Goal: Task Accomplishment & Management: Use online tool/utility

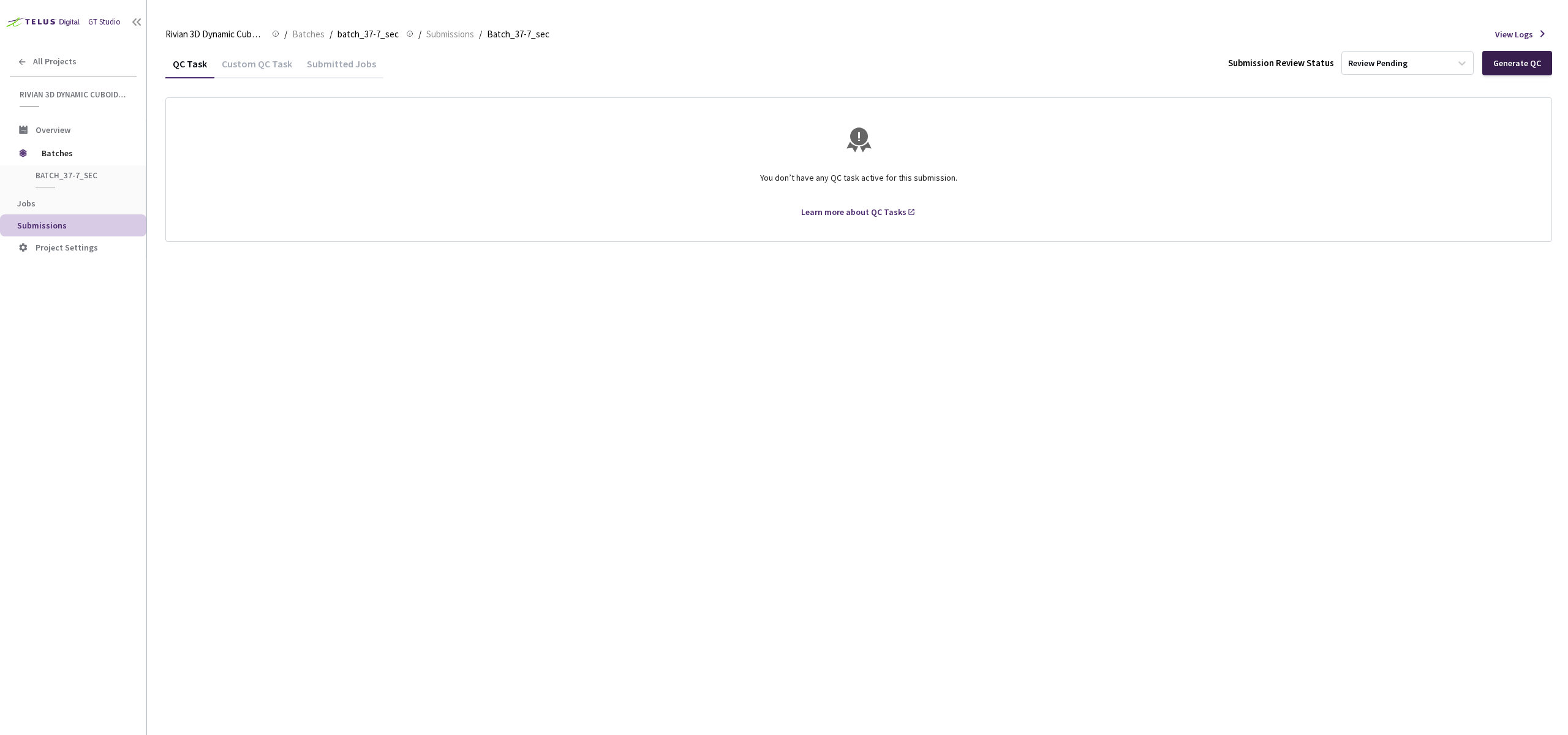
click at [1512, 67] on div "Generate QC" at bounding box center [1518, 63] width 48 height 10
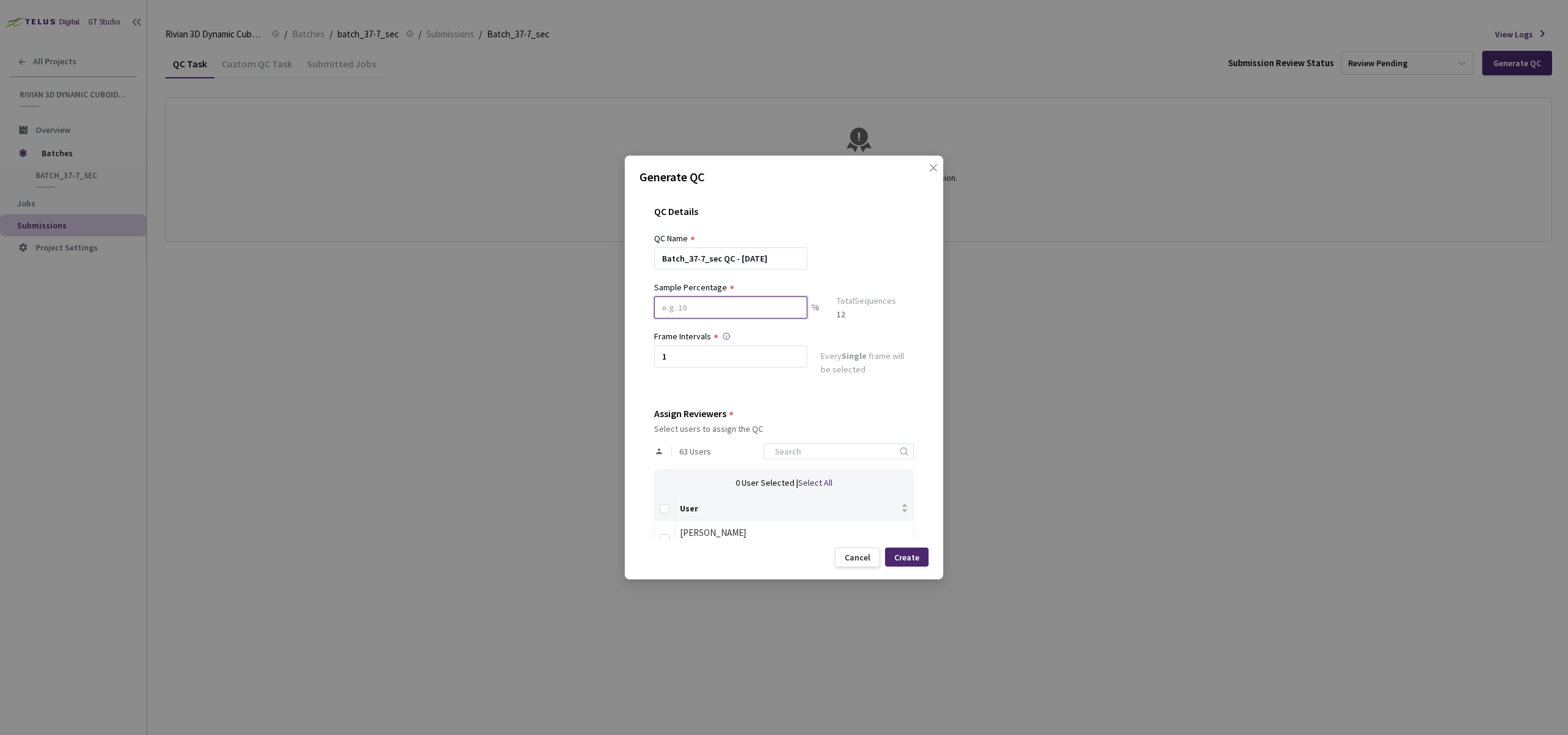
click at [727, 308] on input at bounding box center [730, 307] width 154 height 22
type input "60"
click at [835, 263] on div "Batch_37-7_sec QC - [DATE]" at bounding box center [784, 258] width 260 height 22
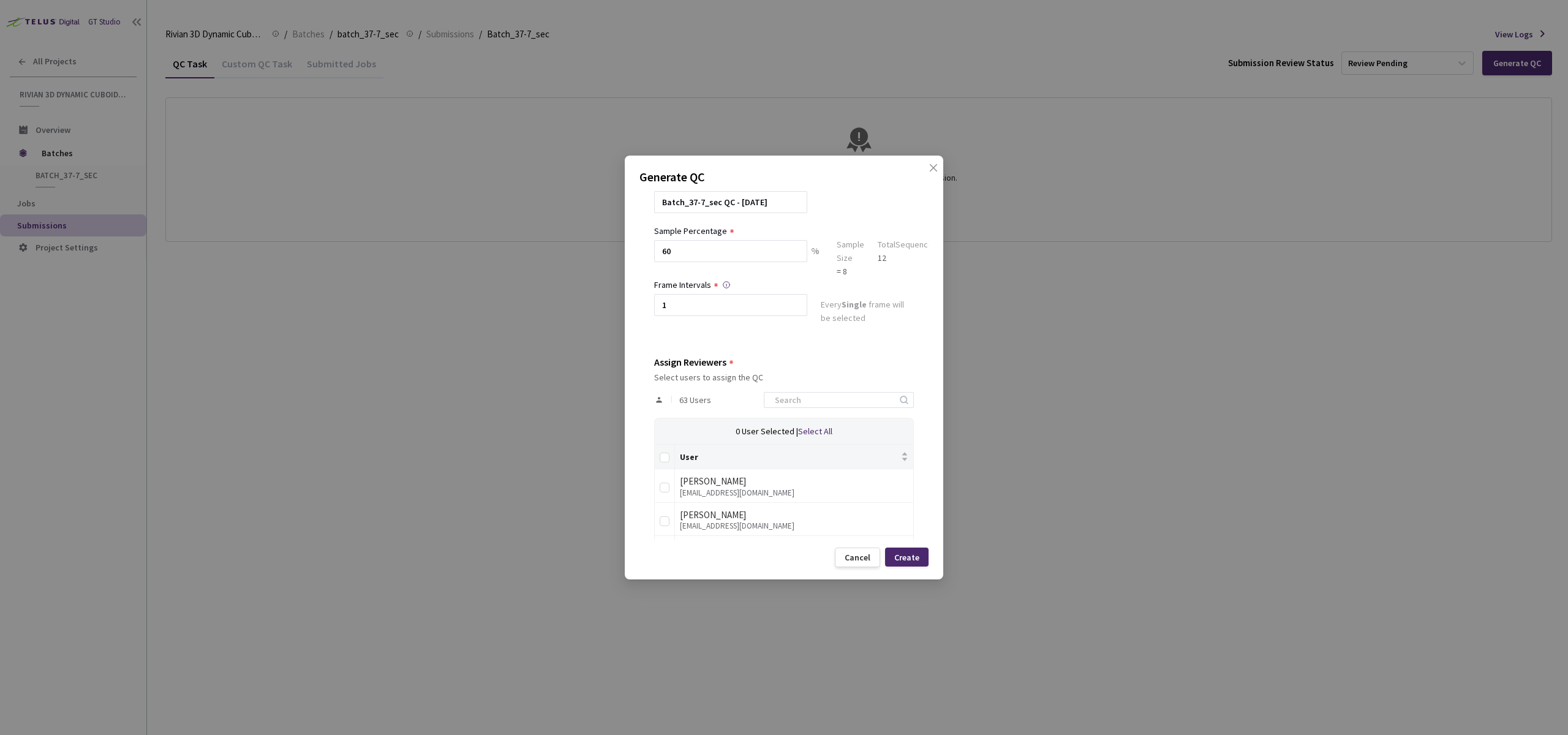
scroll to position [74, 0]
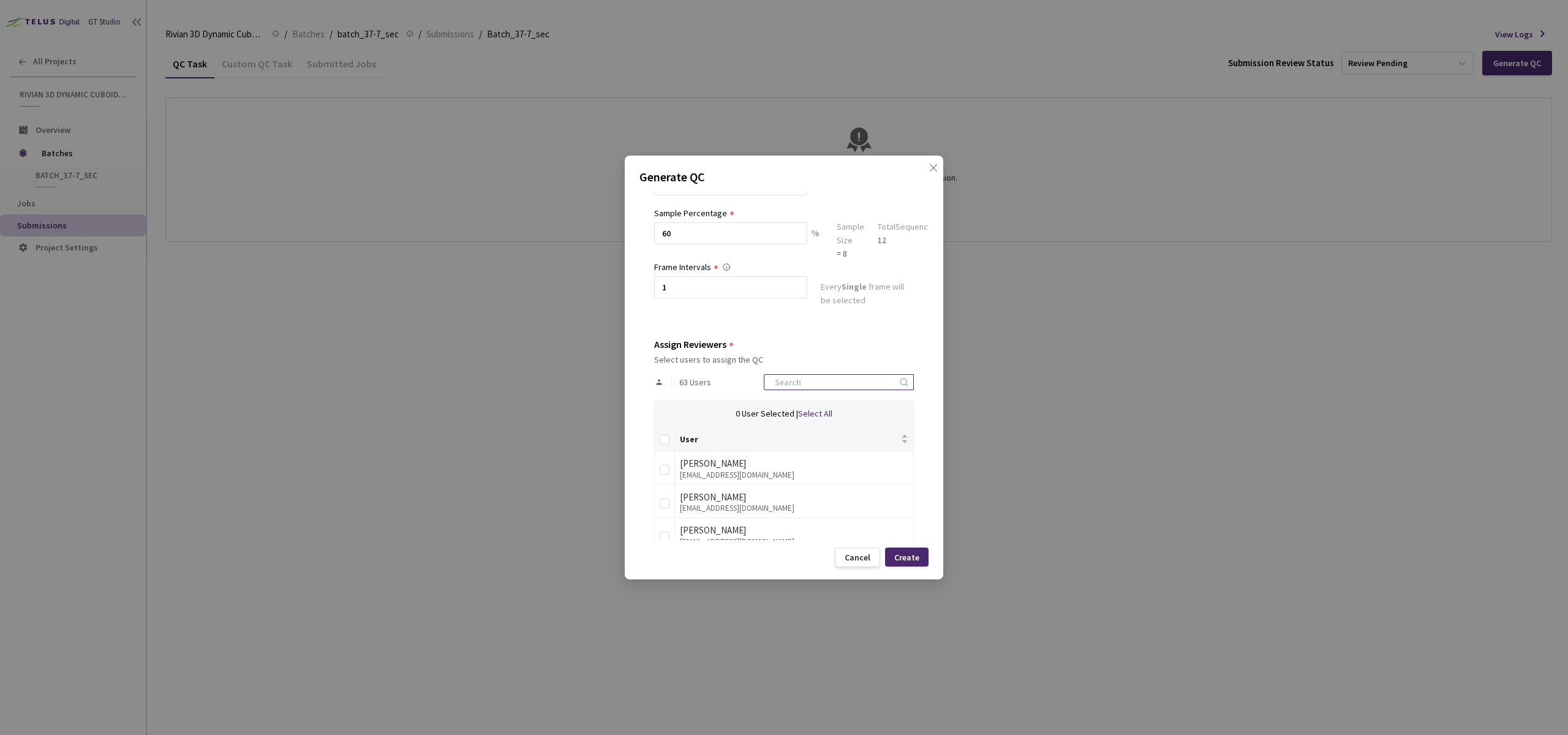
click at [828, 384] on input at bounding box center [833, 382] width 130 height 15
type input "rivian"
click at [663, 445] on label at bounding box center [664, 439] width 10 height 13
click at [663, 445] on input "Select all" at bounding box center [664, 440] width 10 height 10
checkbox input "true"
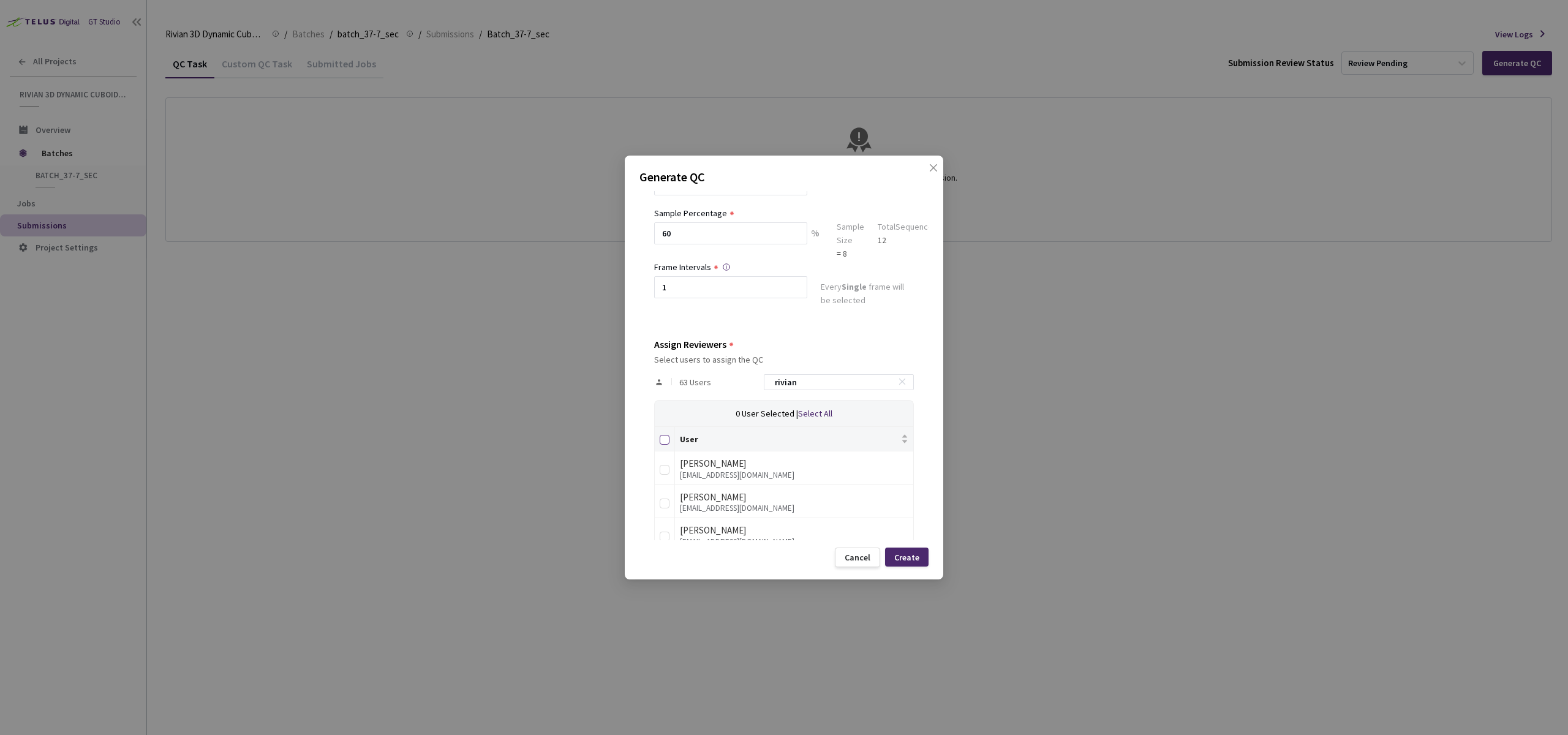
checkbox input "true"
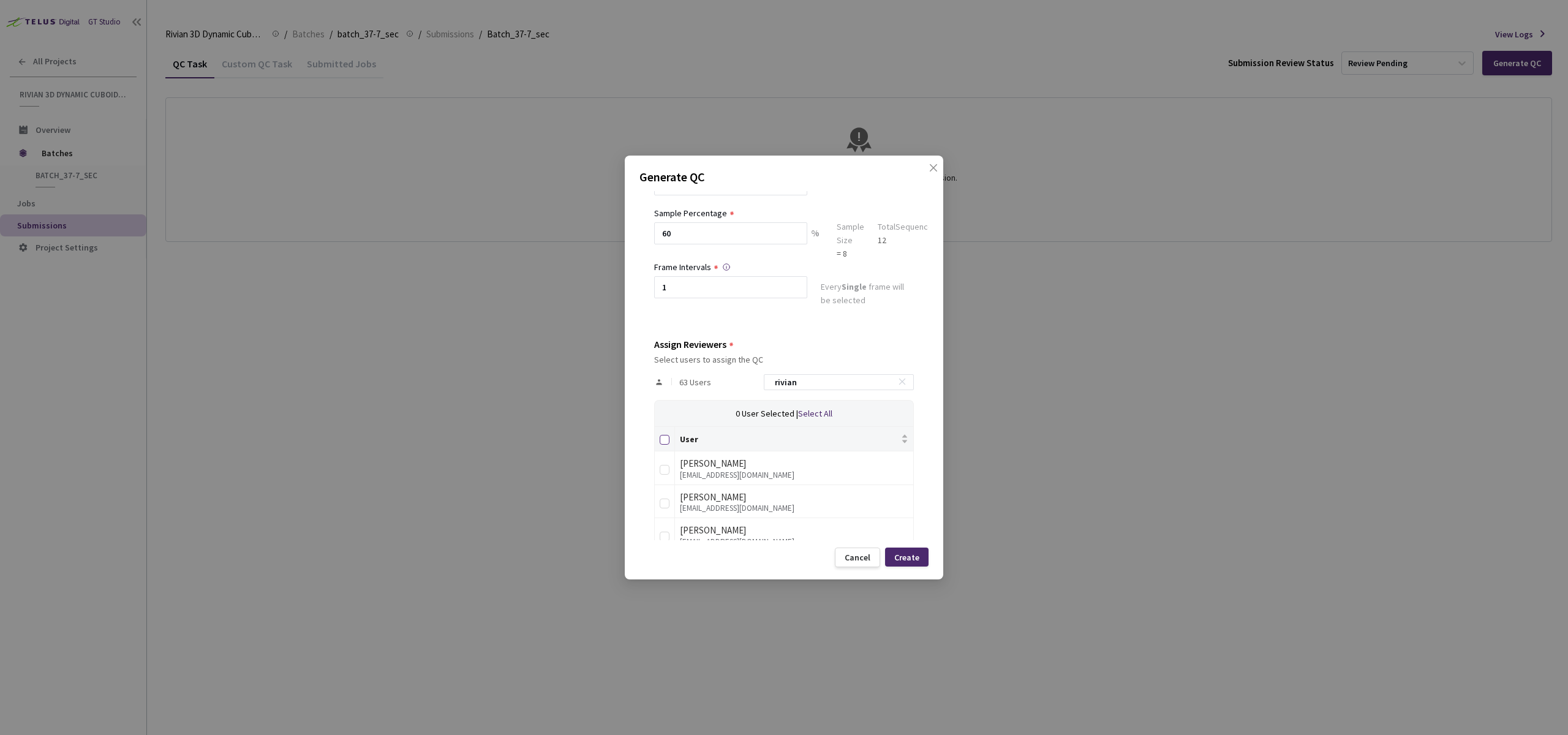
checkbox input "true"
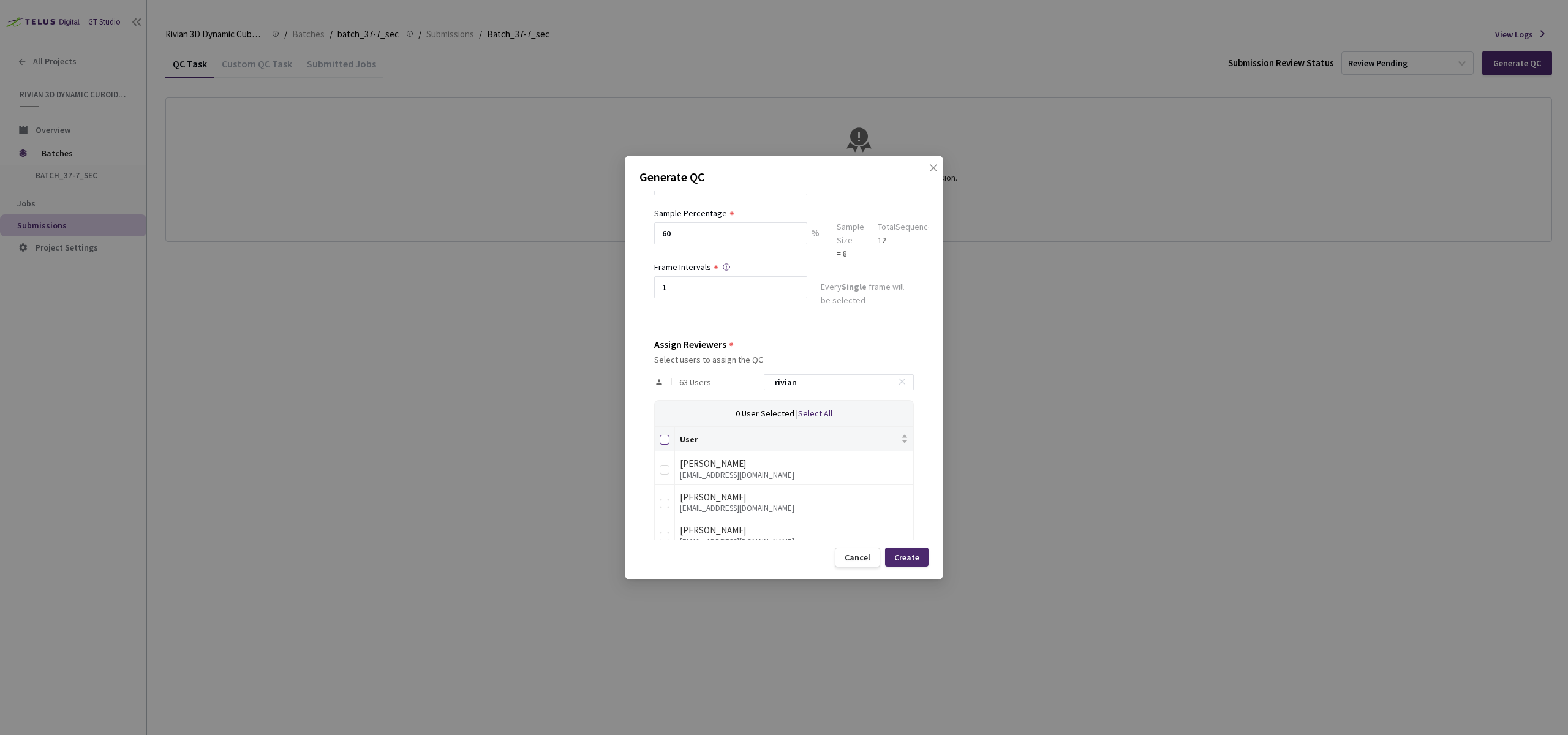
checkbox input "true"
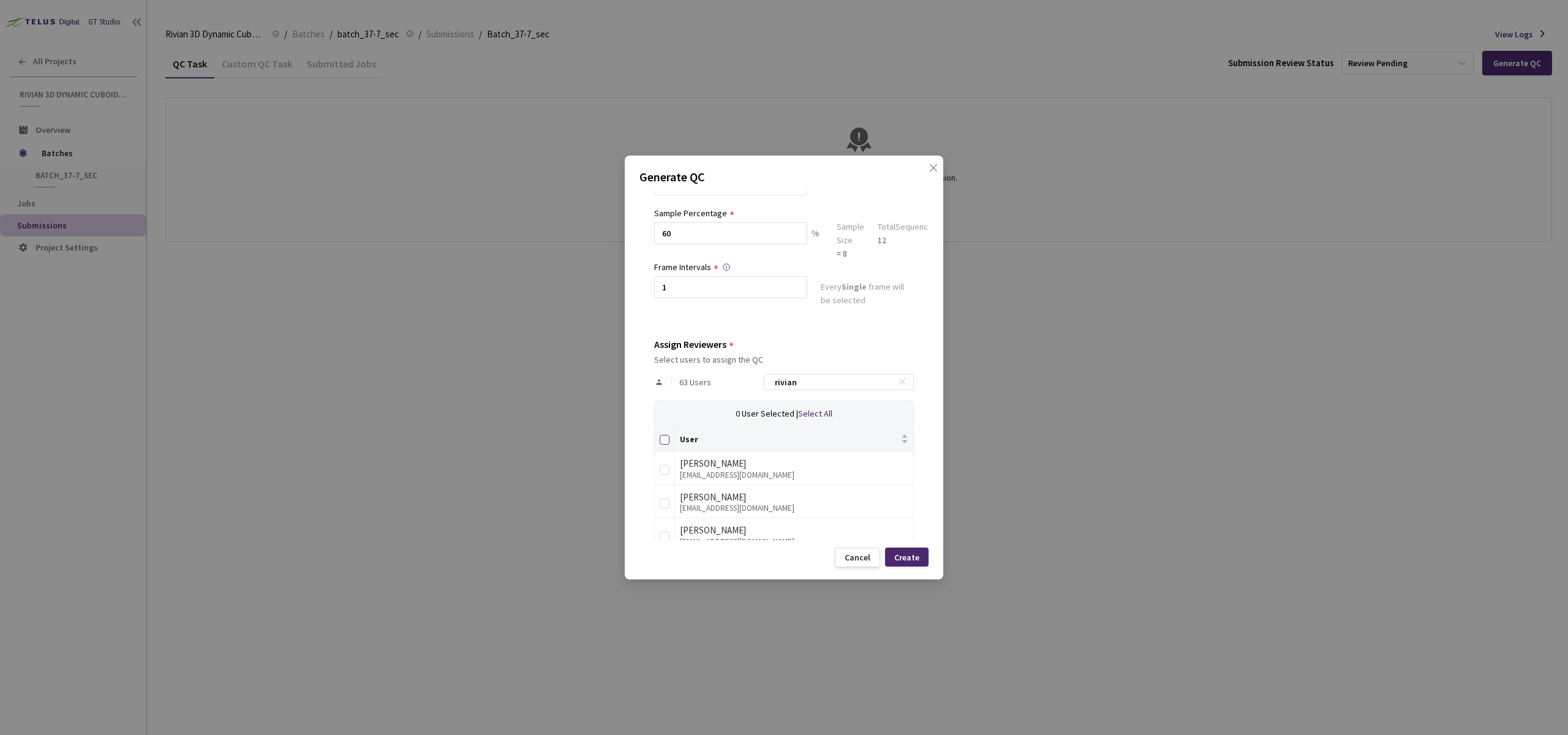
checkbox input "true"
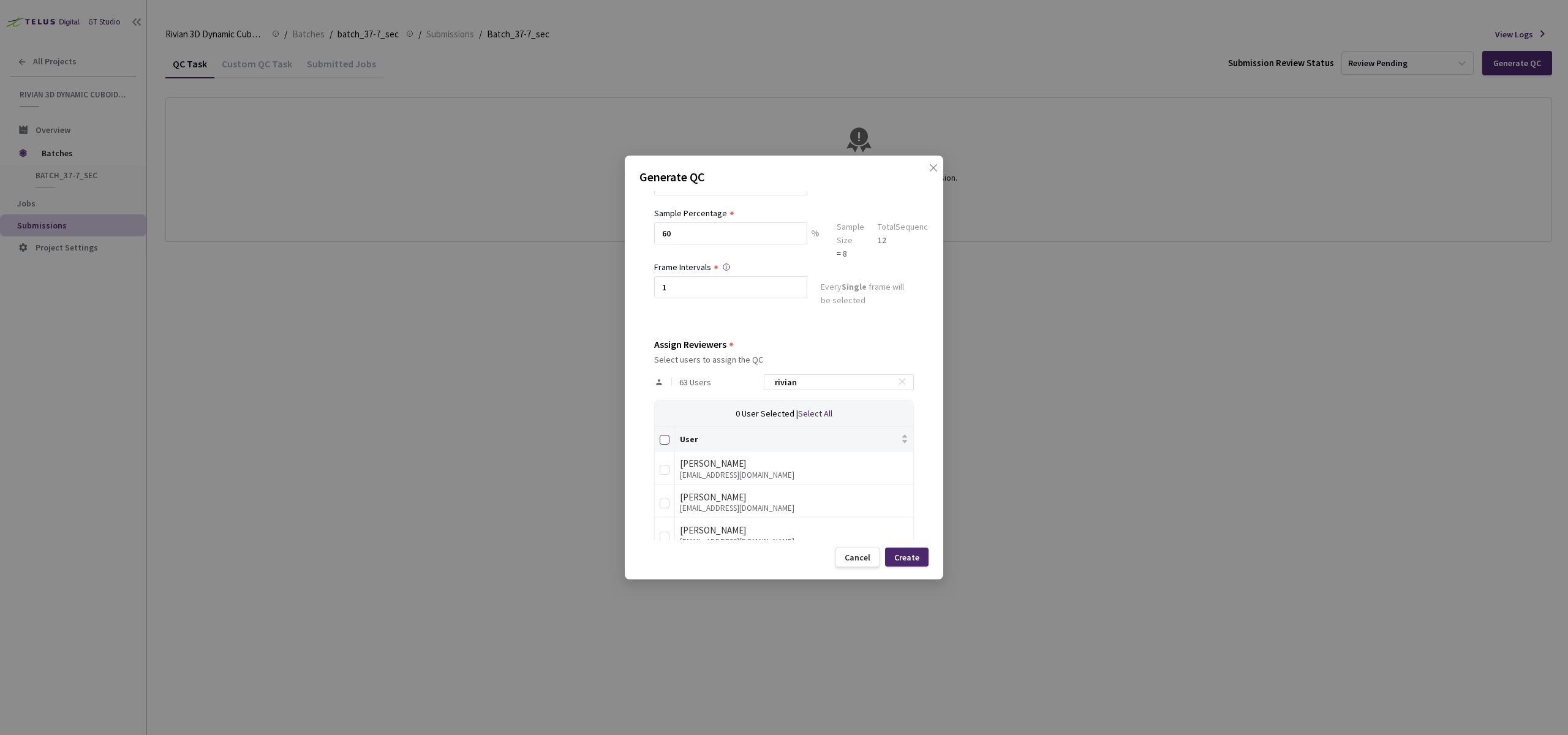
checkbox input "true"
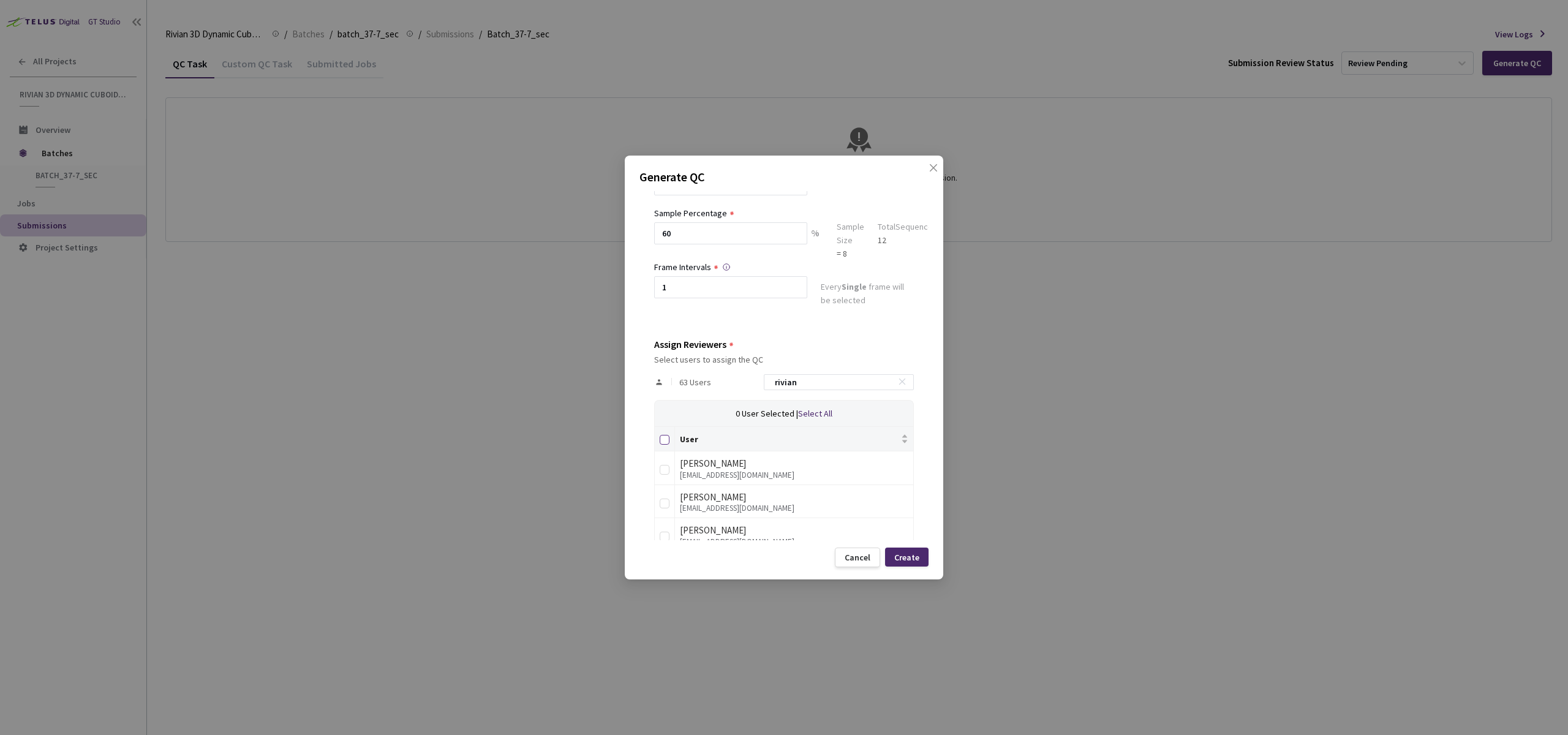
checkbox input "true"
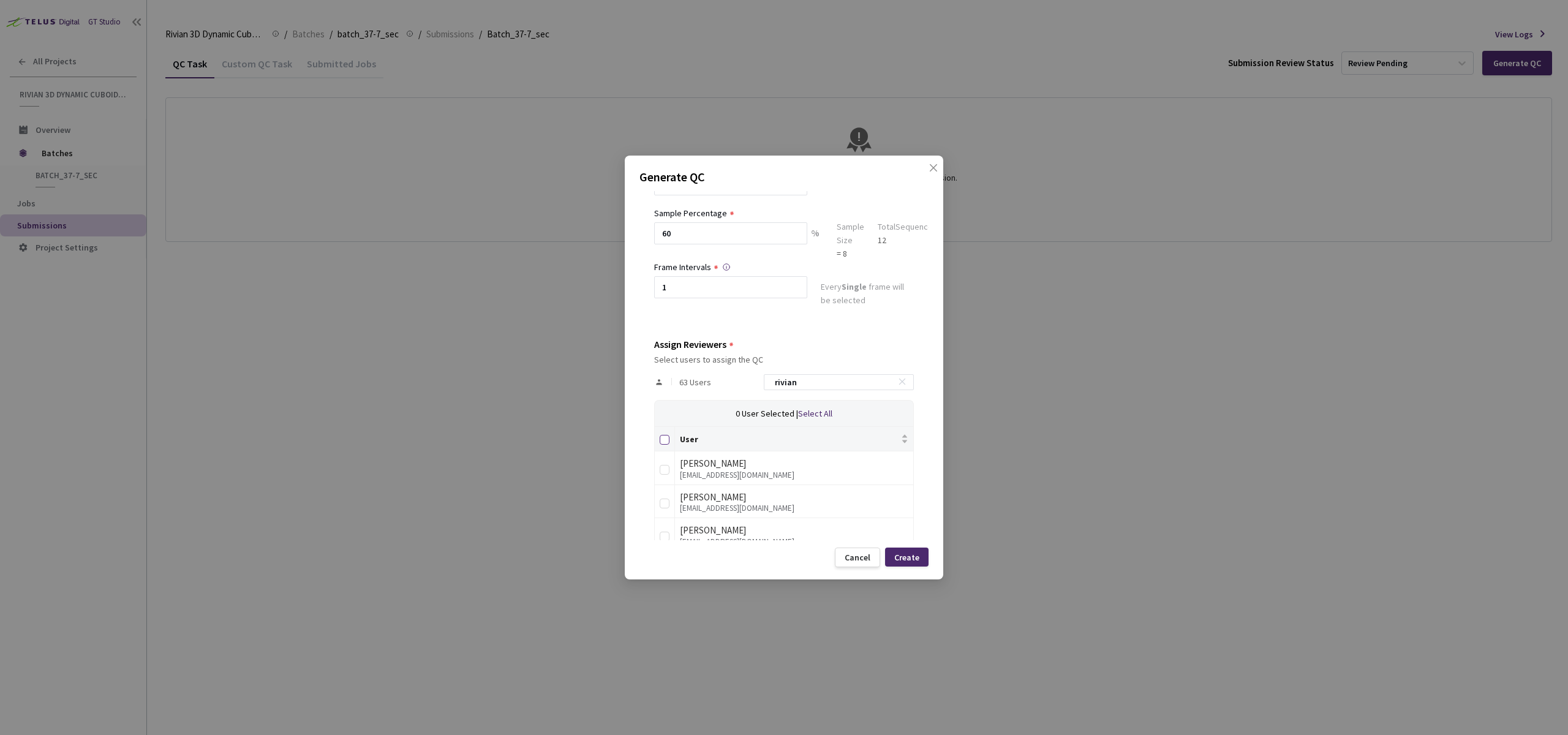
checkbox input "true"
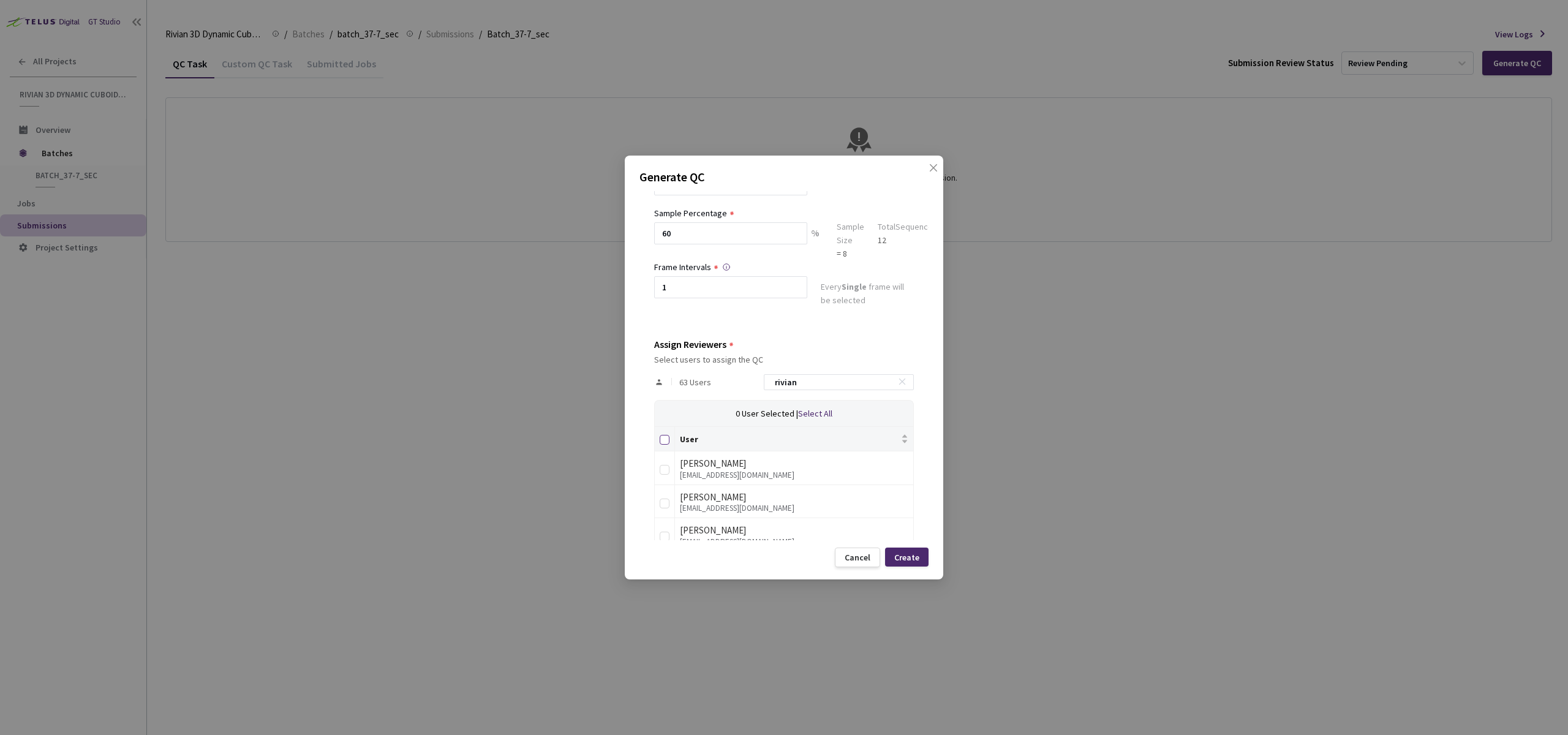
checkbox input "true"
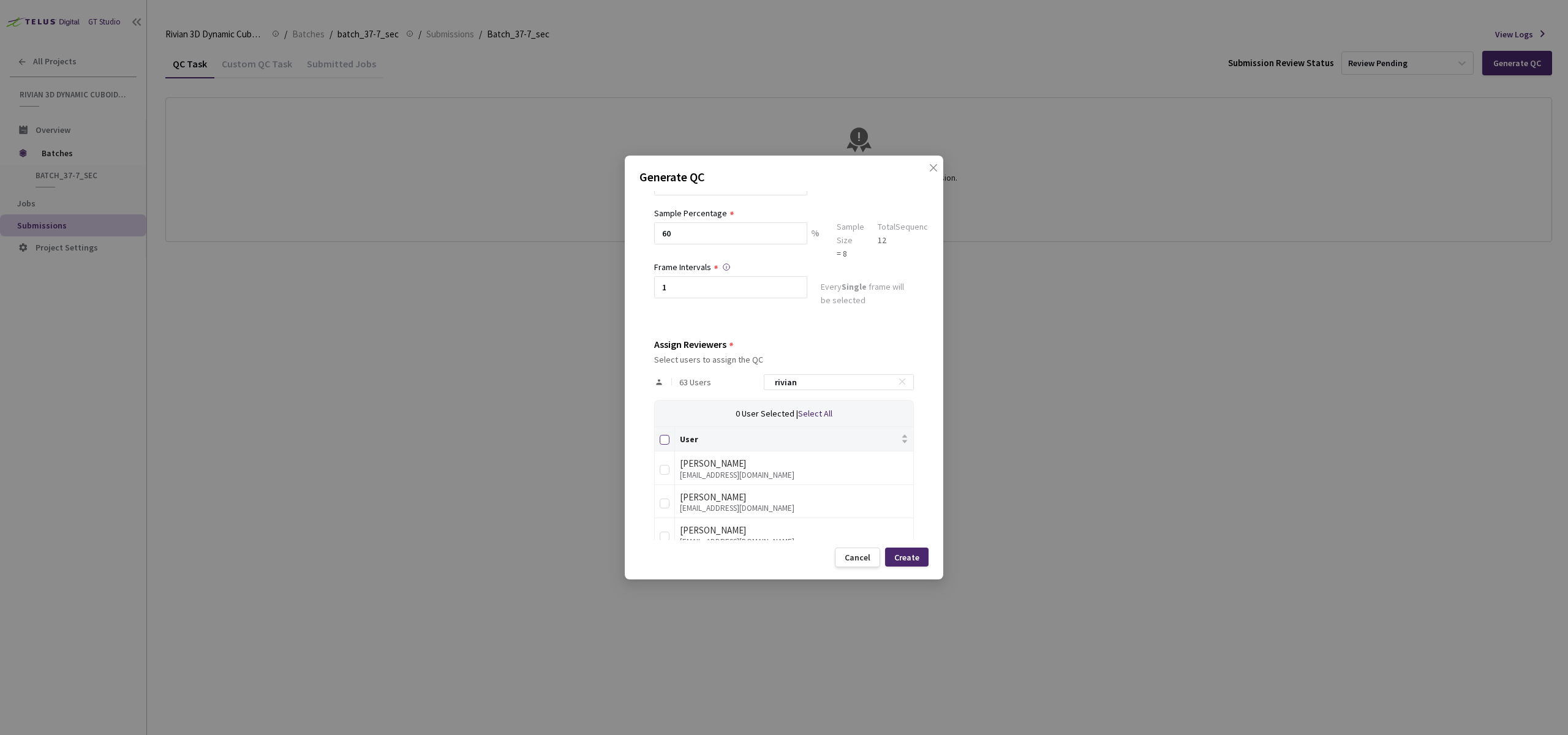
checkbox input "true"
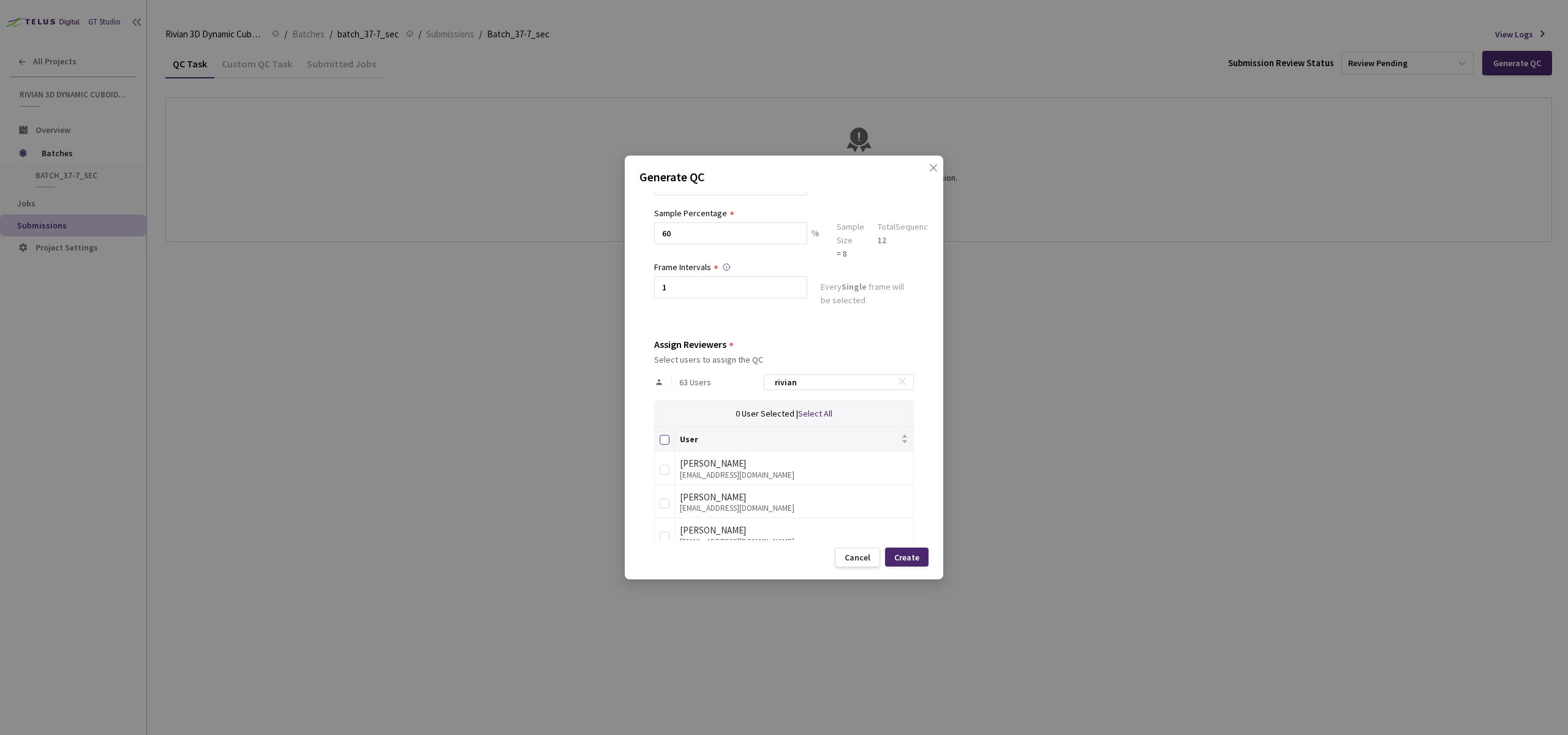
checkbox input "true"
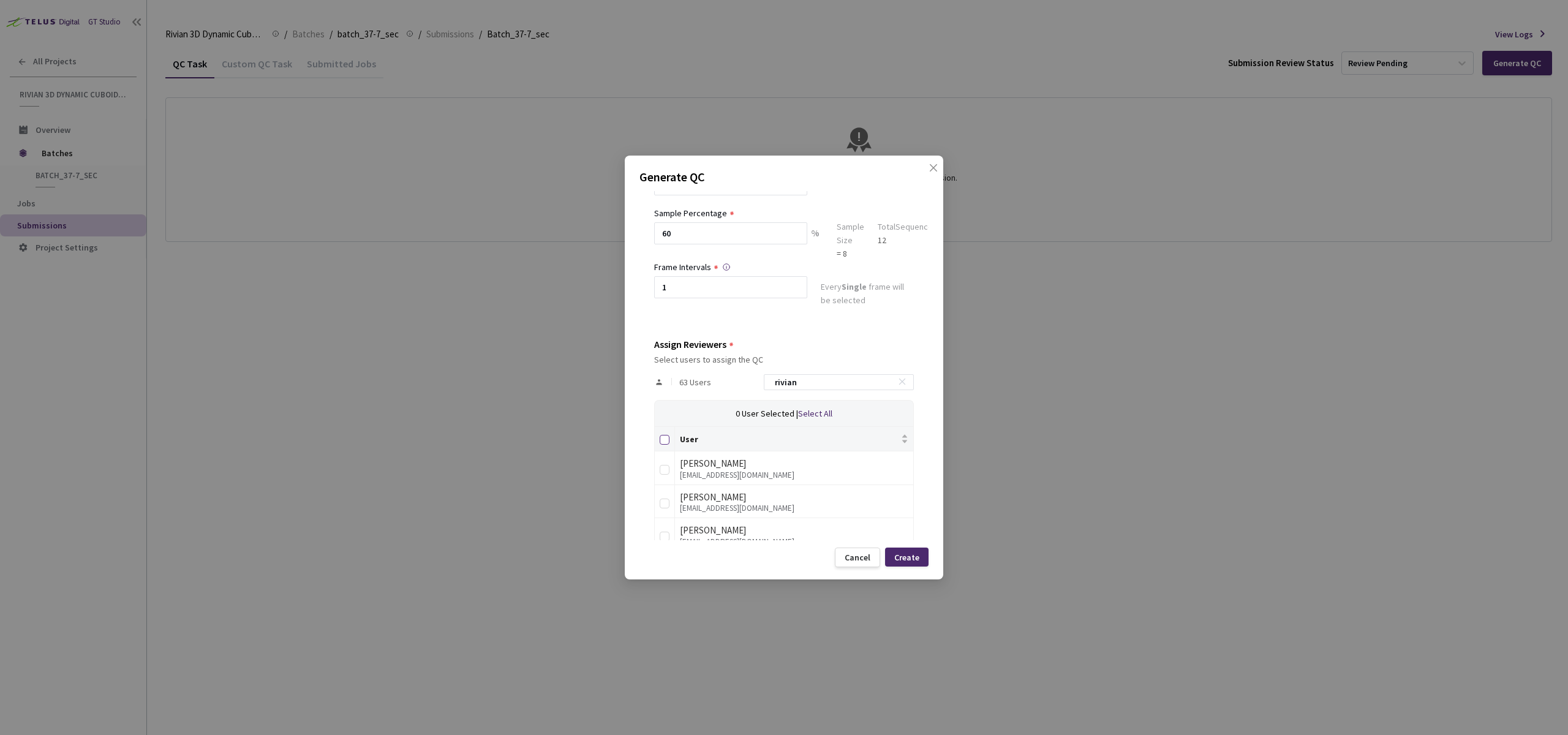
checkbox input "true"
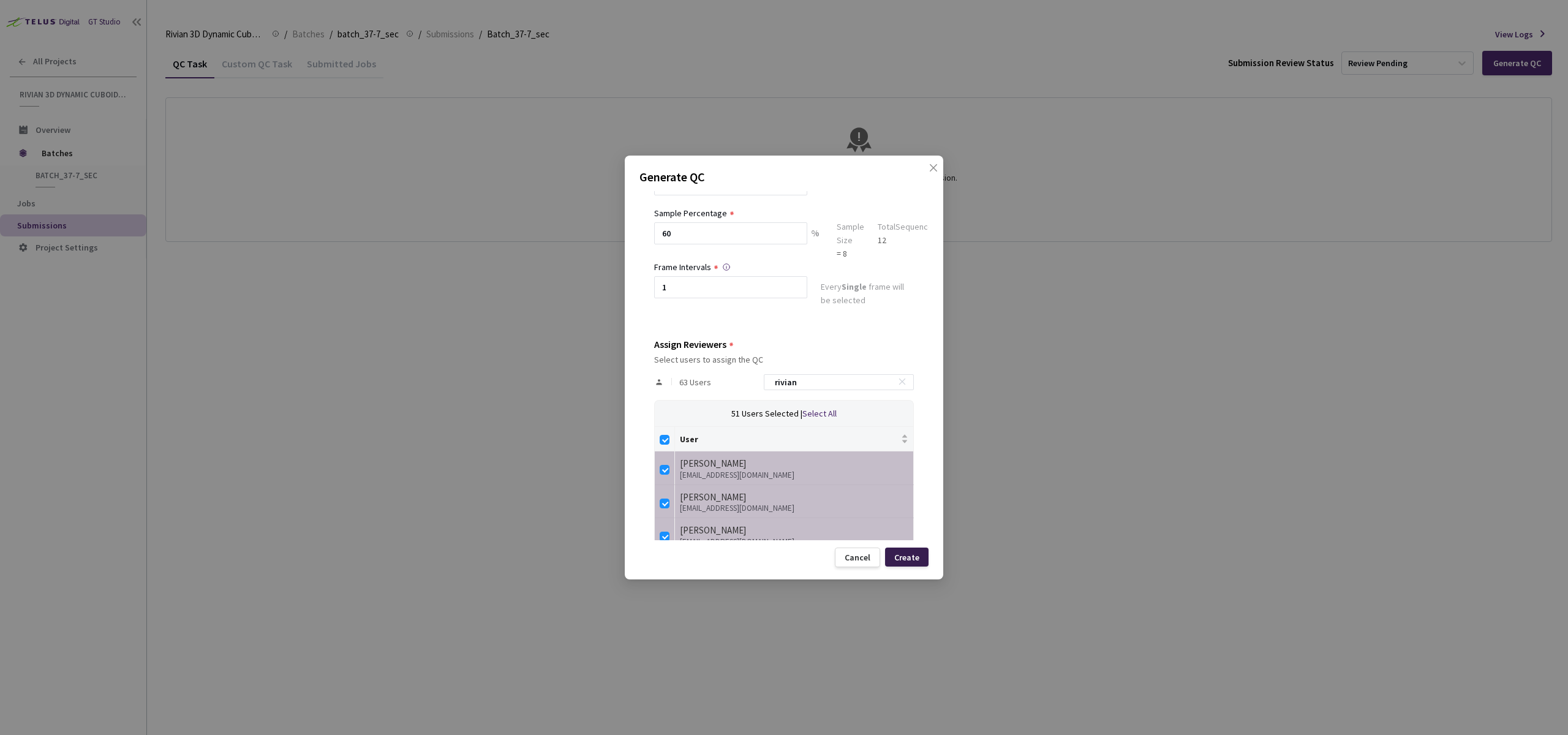
click at [909, 550] on div "Create" at bounding box center [907, 556] width 43 height 19
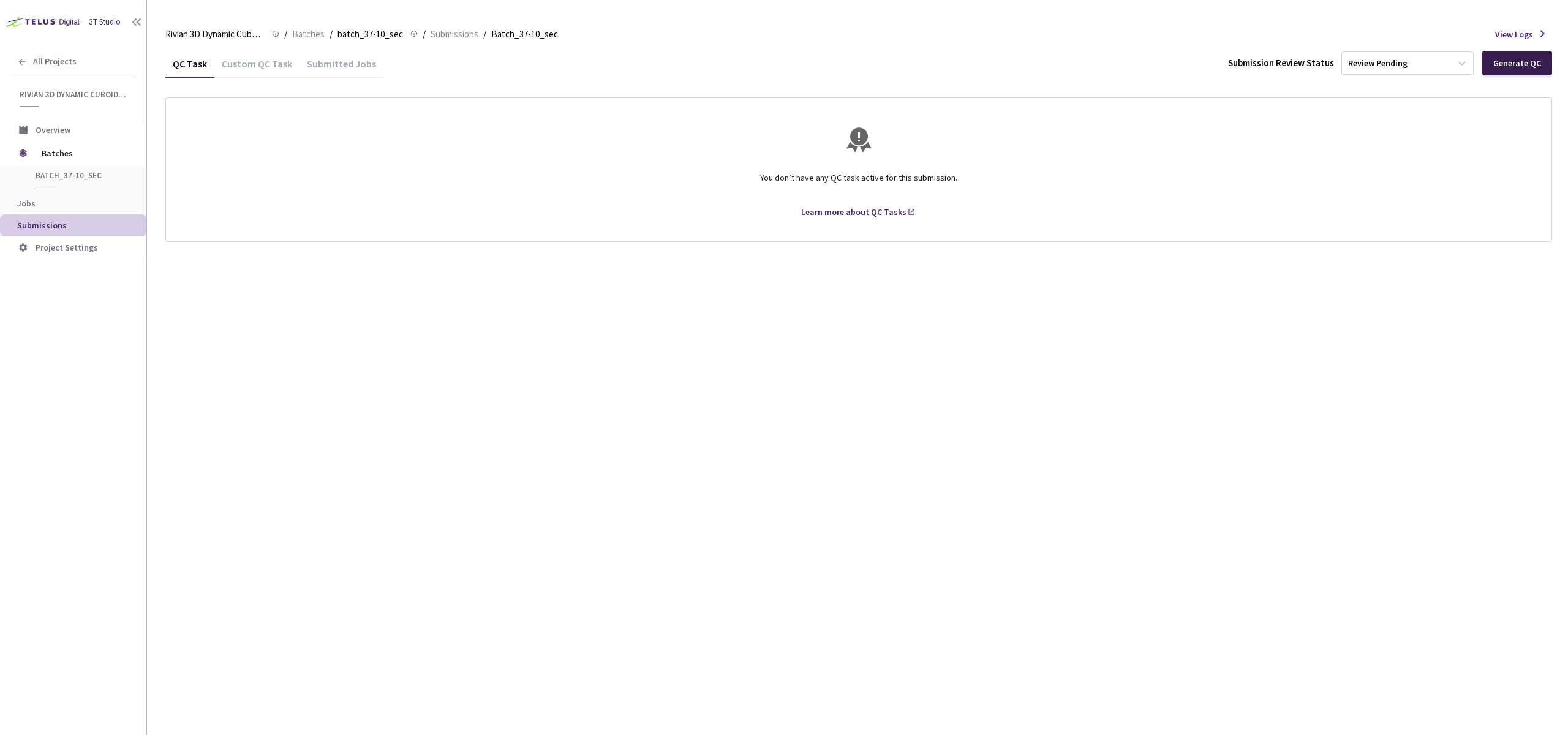
click at [1506, 67] on div "Generate QC" at bounding box center [1518, 63] width 48 height 10
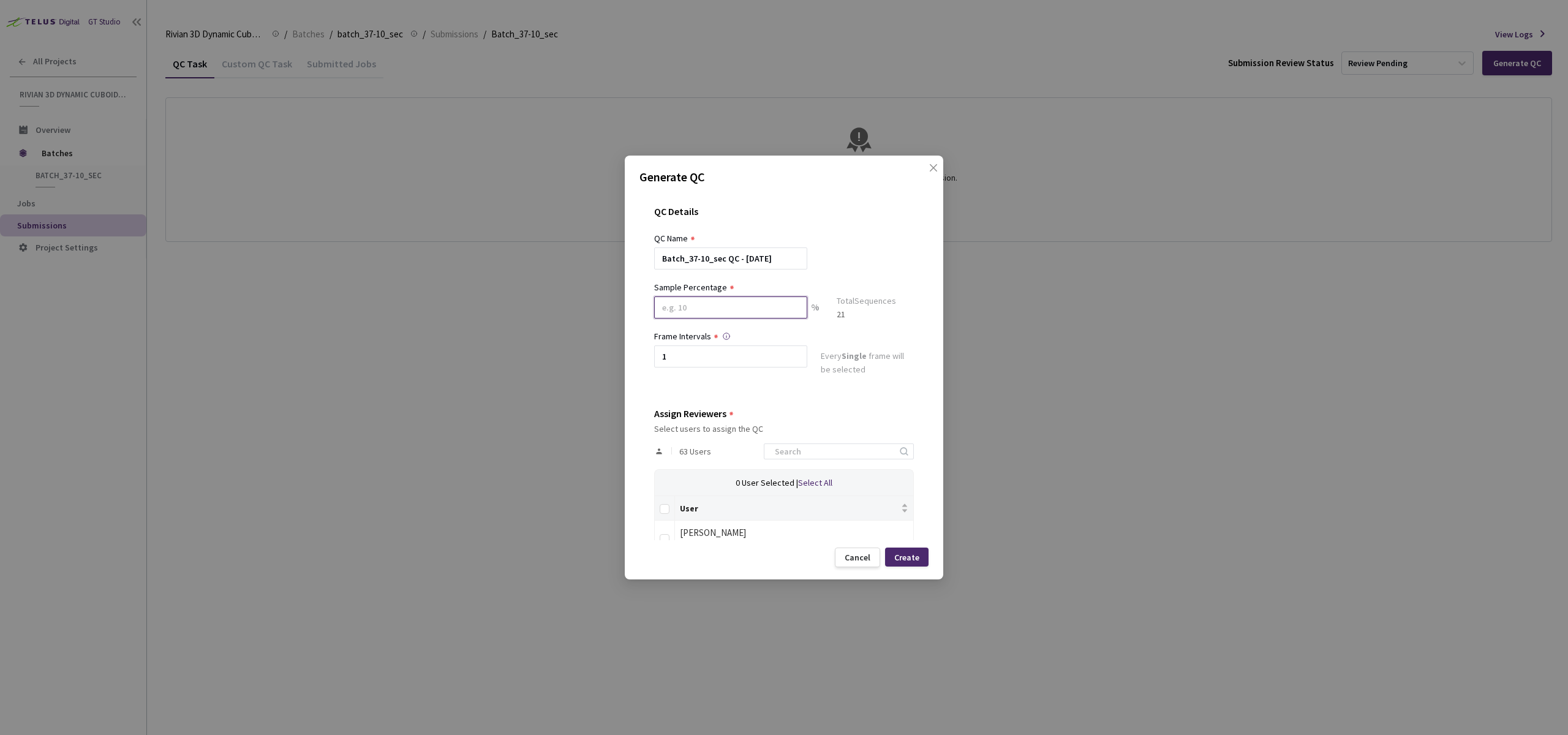
click at [766, 300] on input at bounding box center [730, 307] width 154 height 22
type input "60"
click at [840, 236] on div "QC Name" at bounding box center [784, 238] width 260 height 13
click at [828, 455] on input at bounding box center [833, 456] width 130 height 15
type input "rivian"
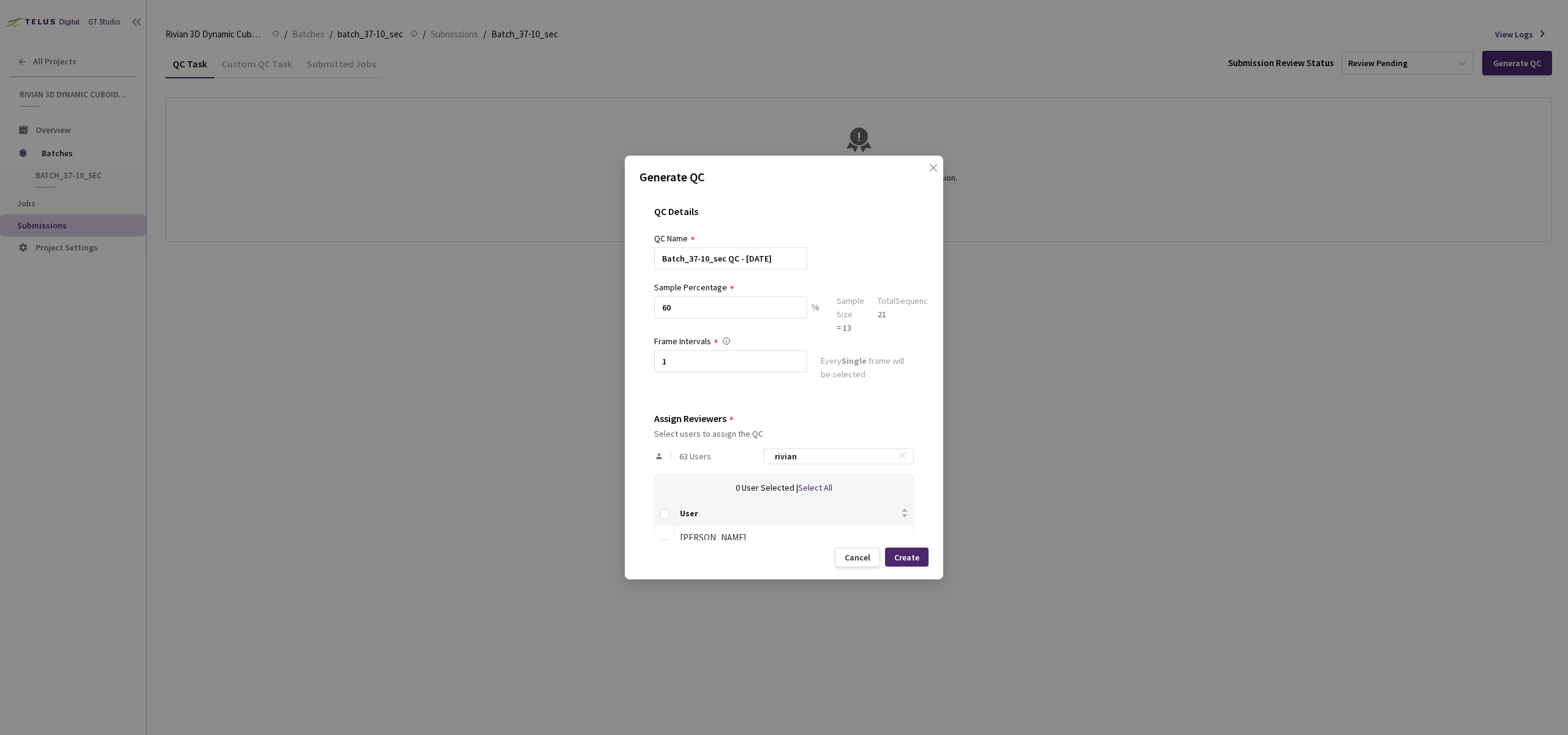
click at [662, 502] on th at bounding box center [664, 513] width 20 height 25
click at [663, 505] on th at bounding box center [664, 513] width 20 height 25
click at [664, 512] on input "Select all" at bounding box center [664, 514] width 10 height 10
checkbox input "true"
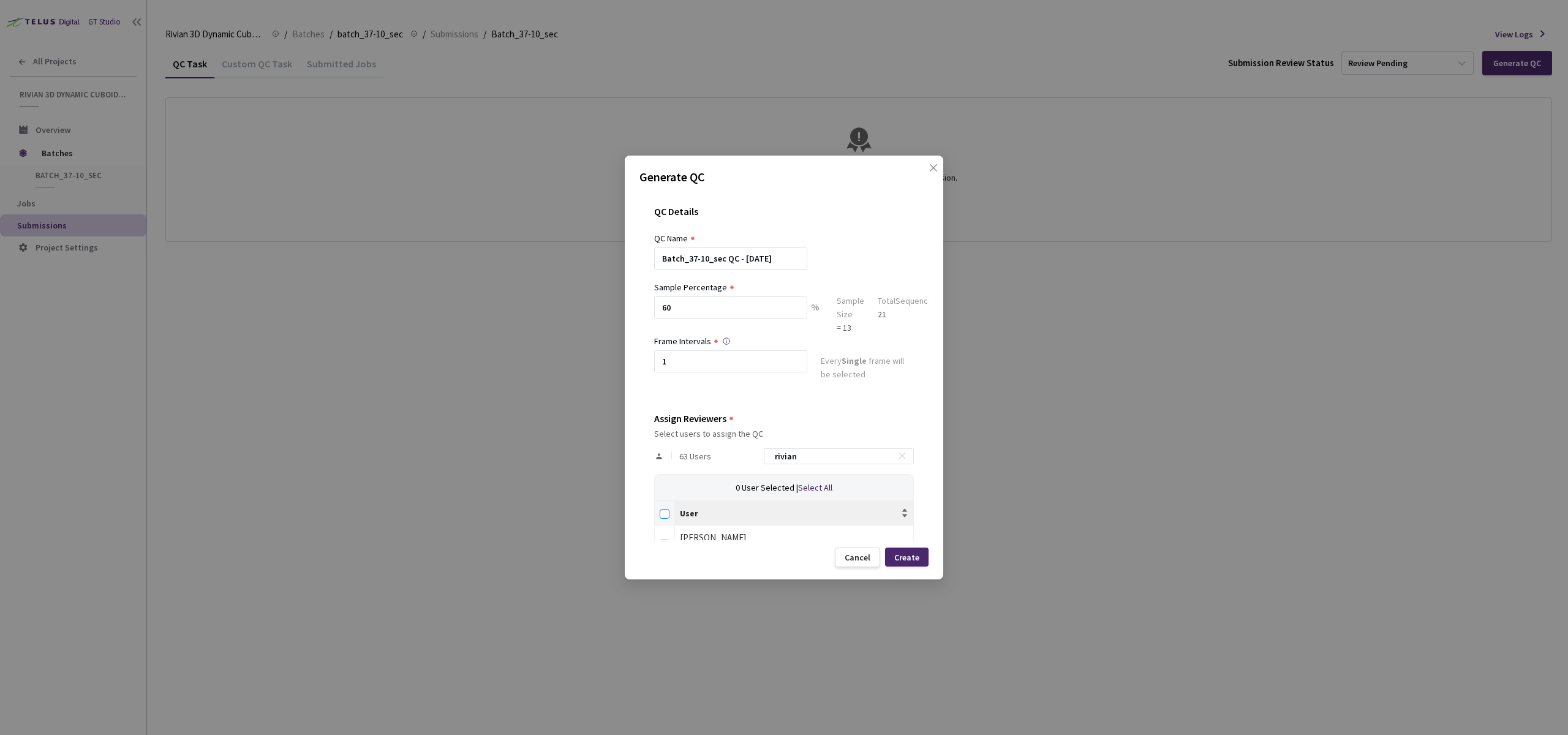
checkbox input "true"
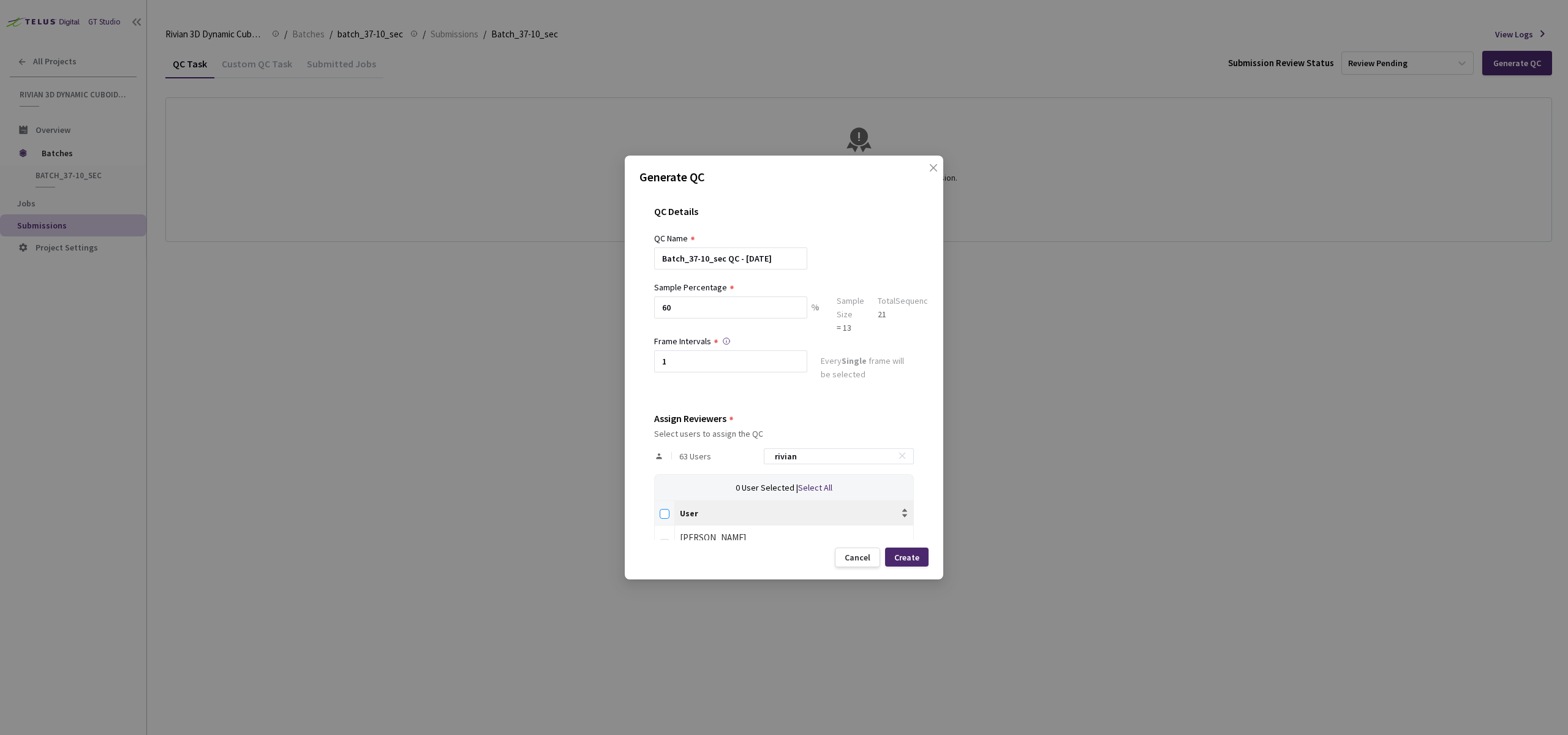
checkbox input "true"
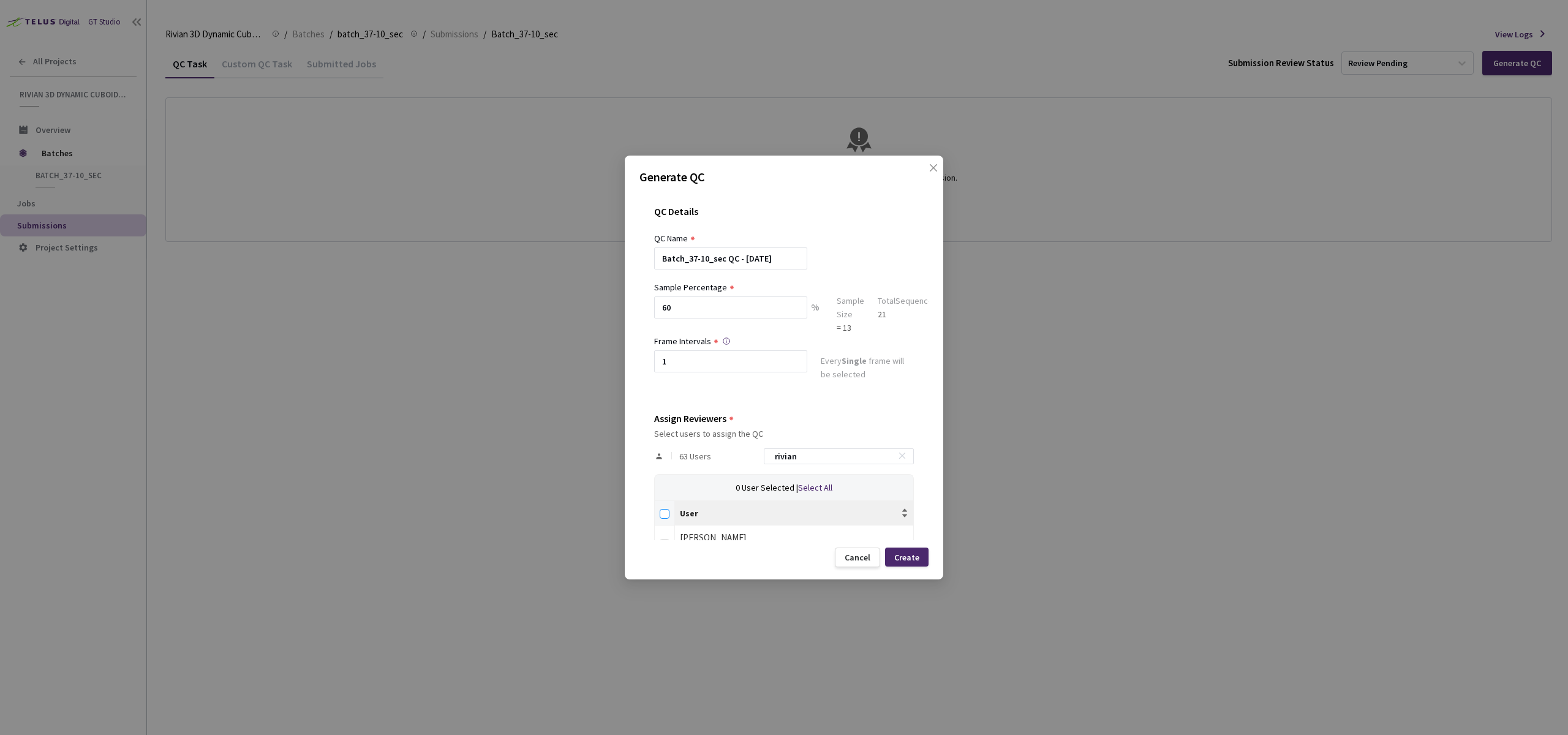
checkbox input "true"
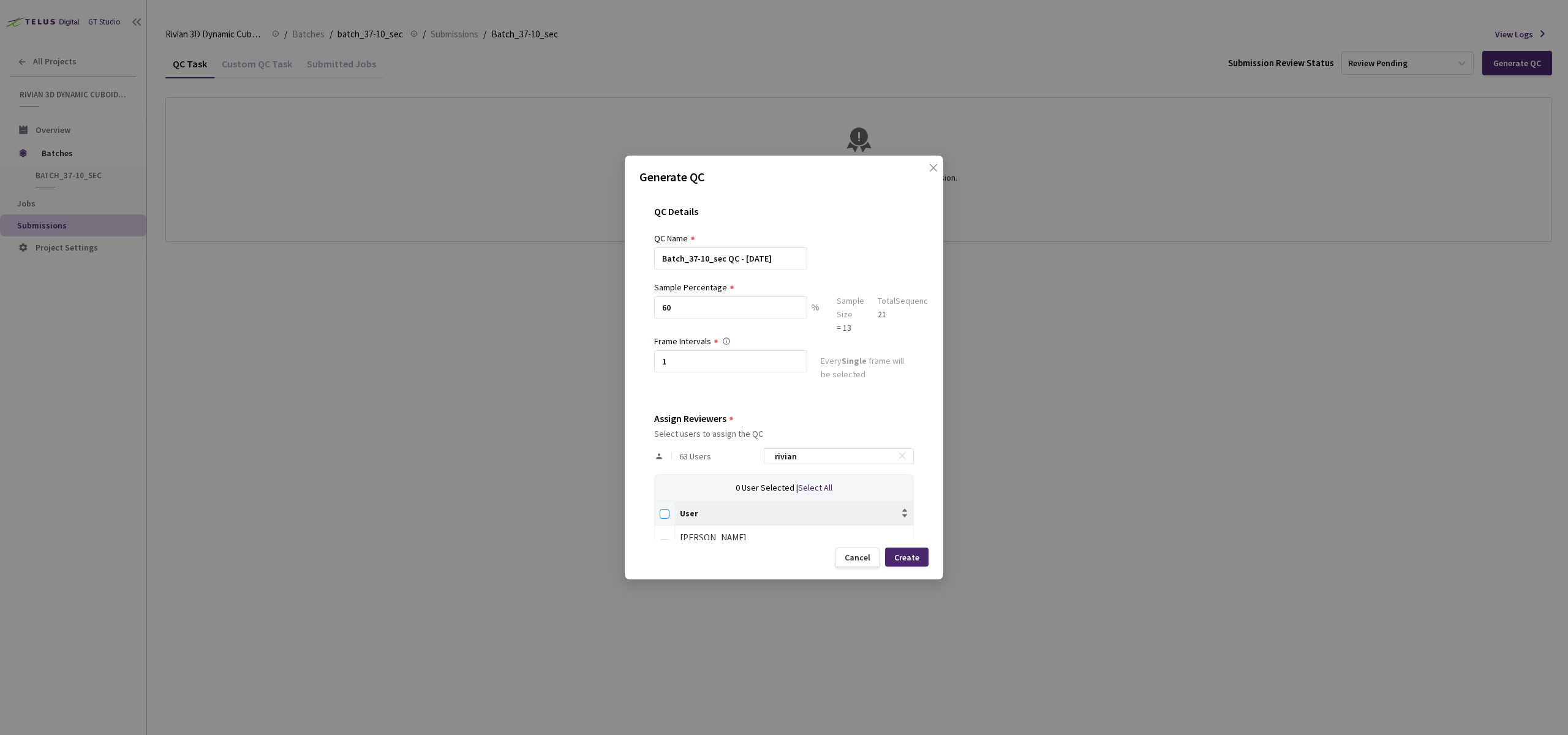
checkbox input "true"
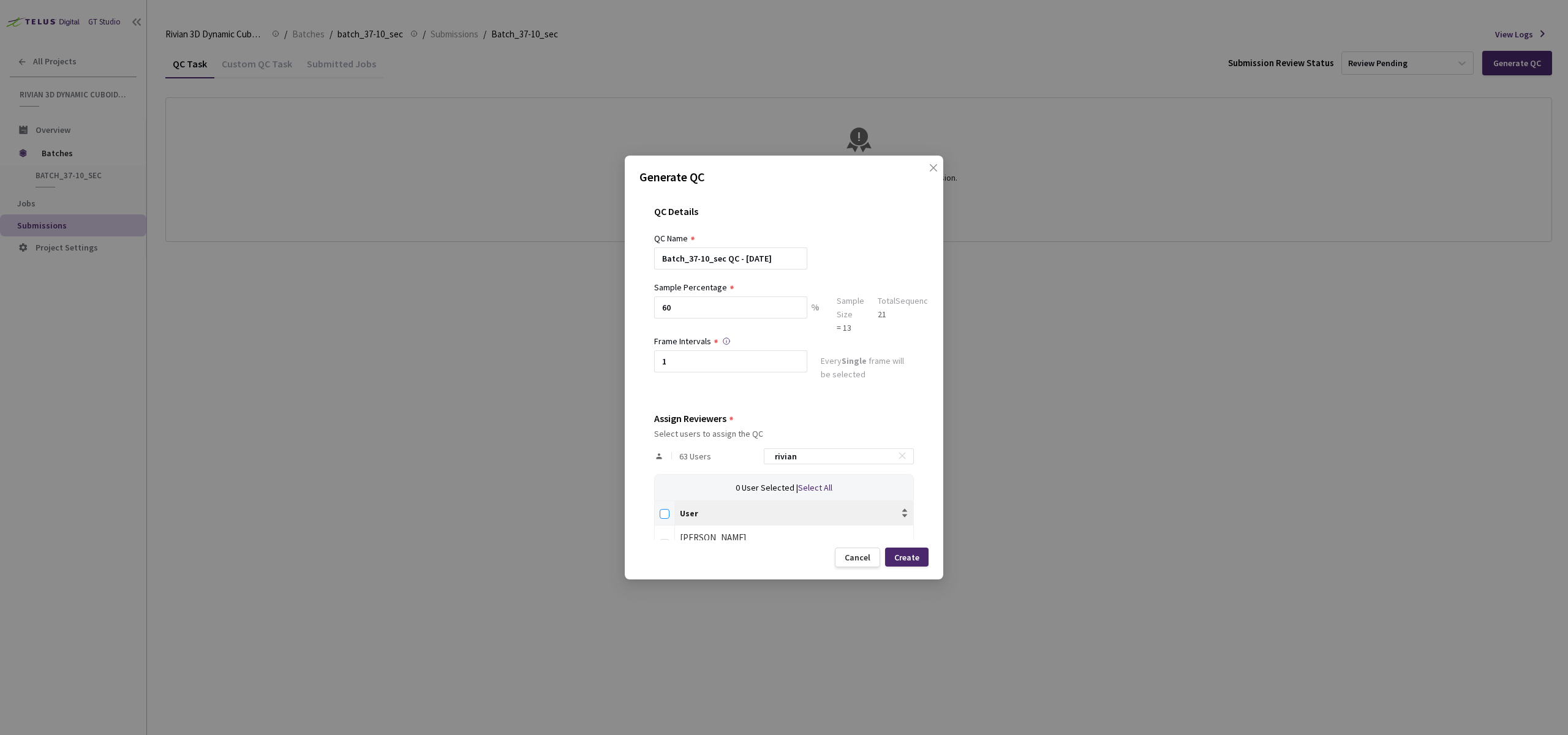
checkbox input "true"
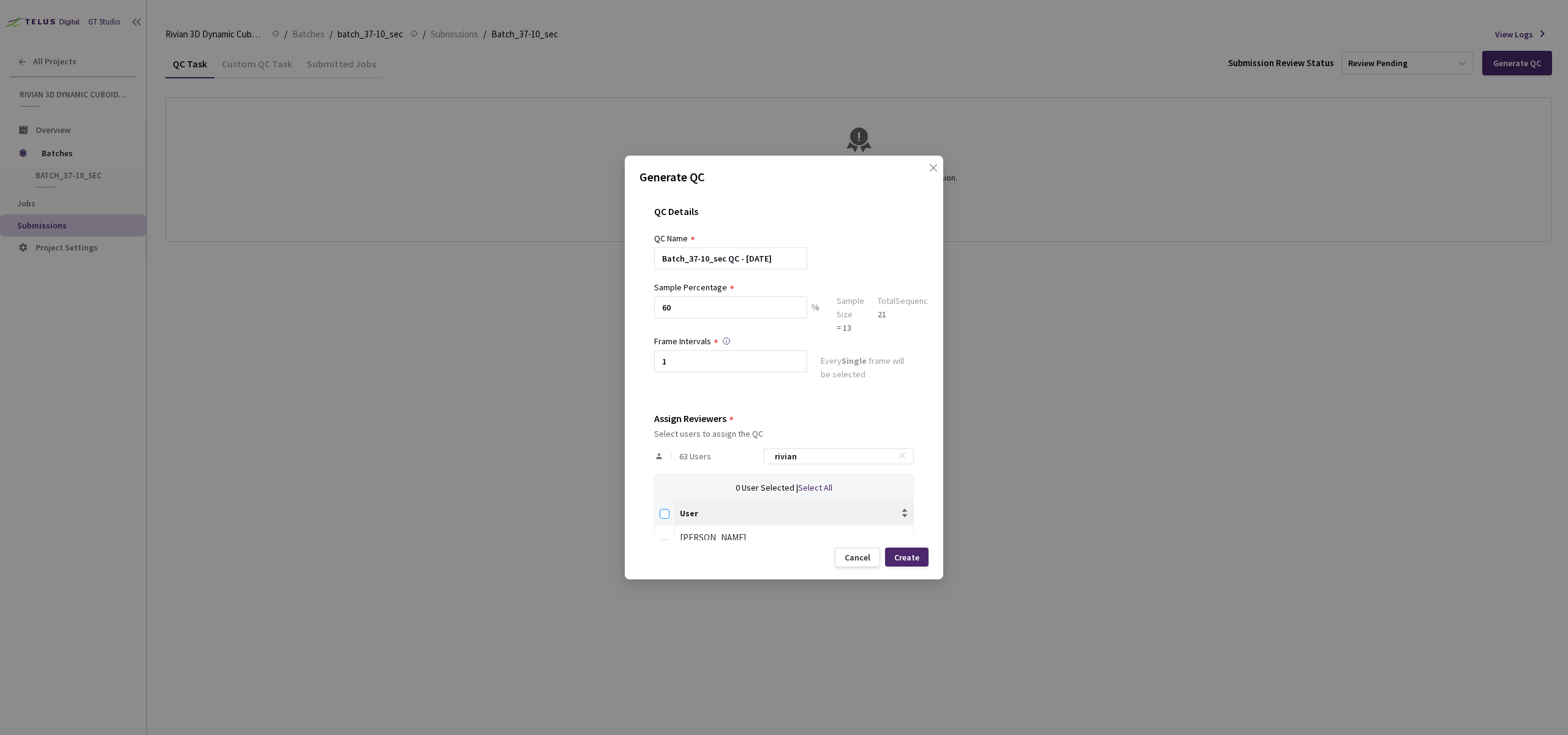
checkbox input "true"
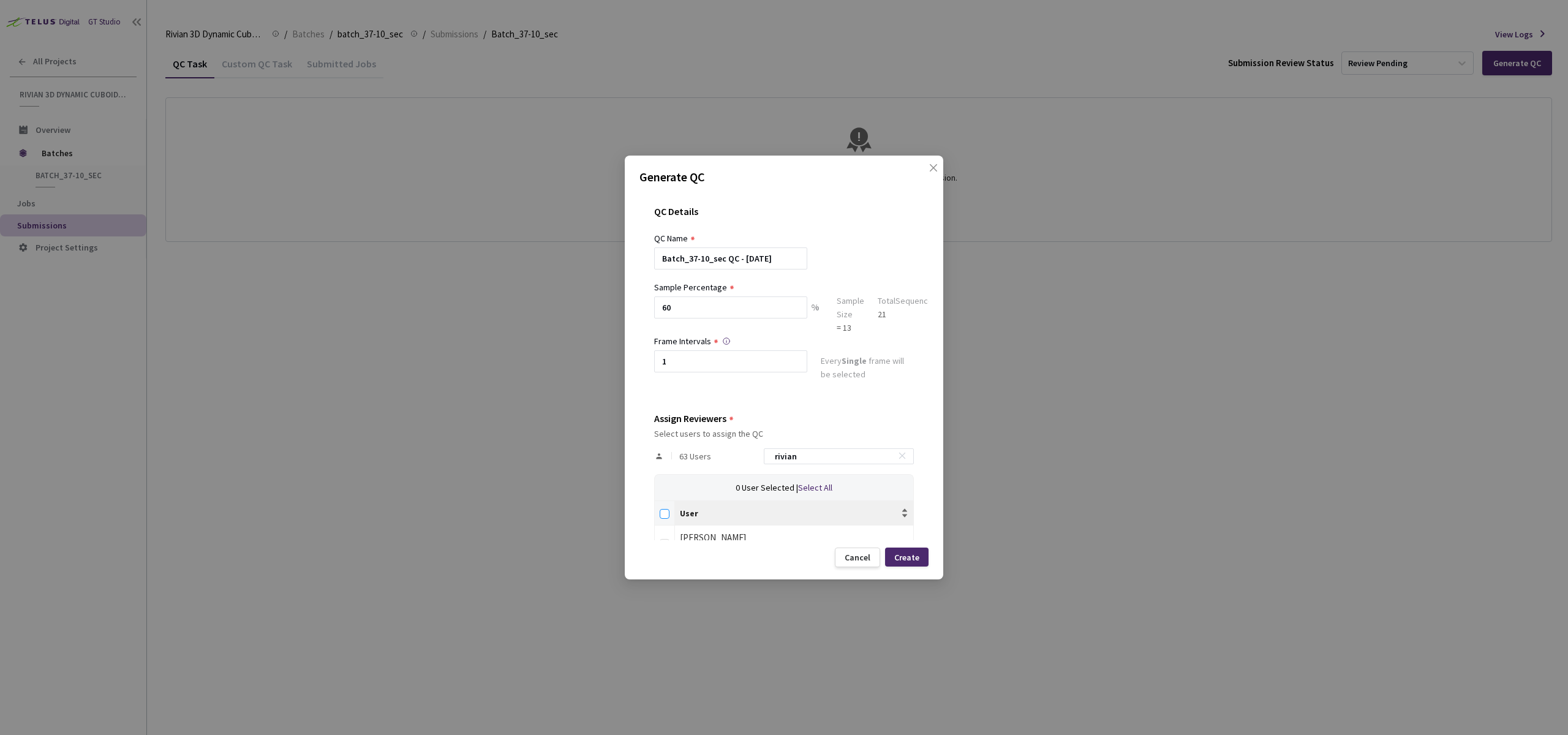
checkbox input "true"
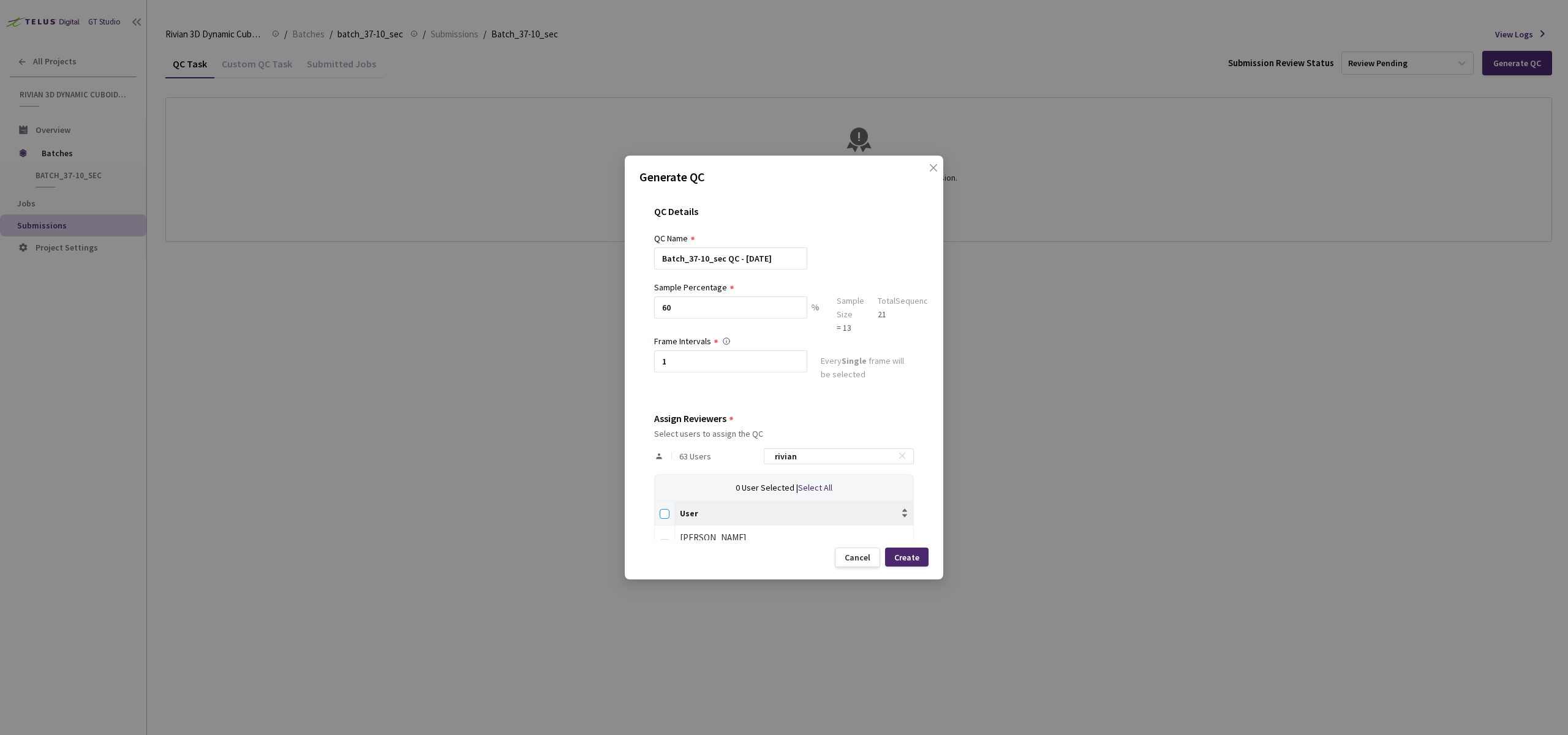
checkbox input "true"
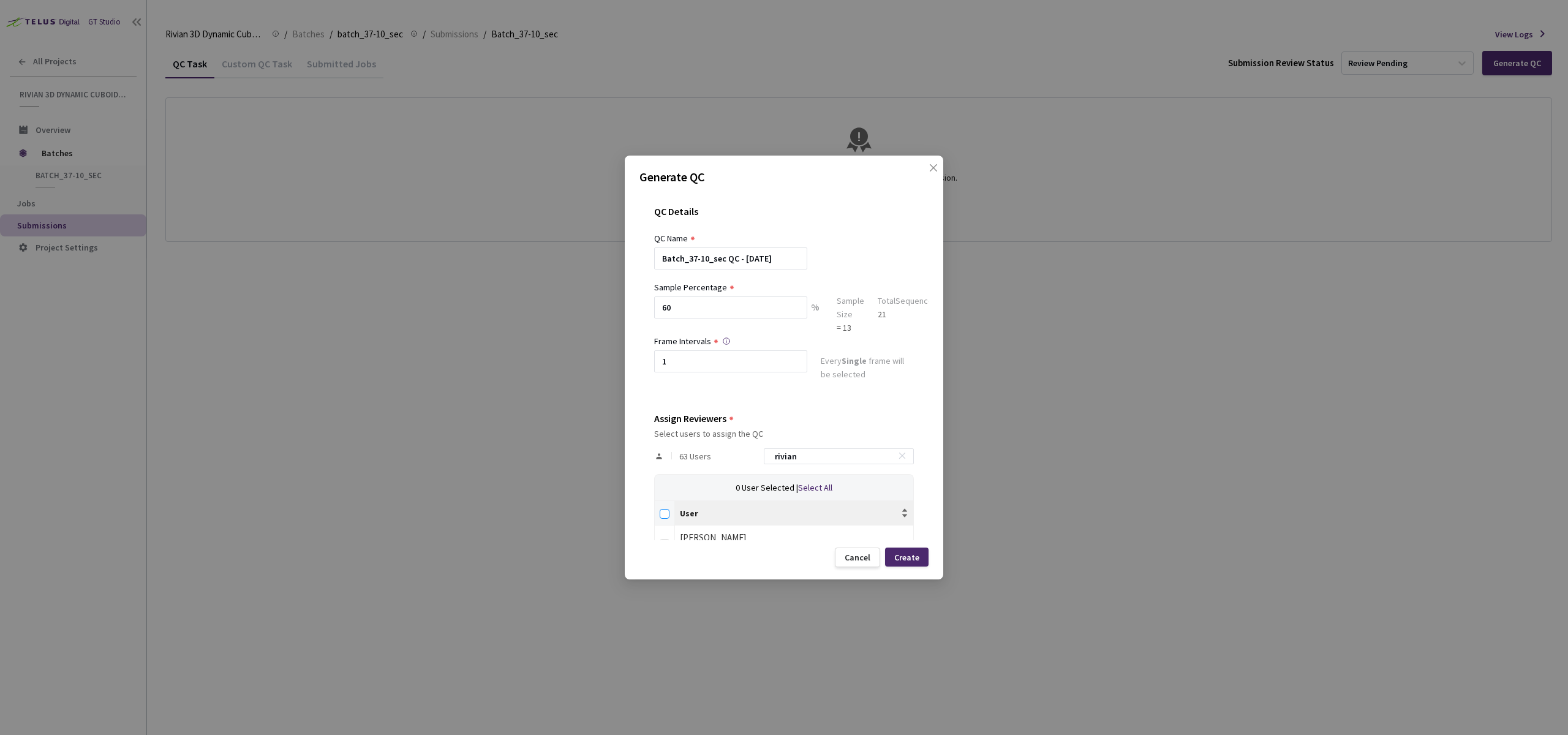
checkbox input "true"
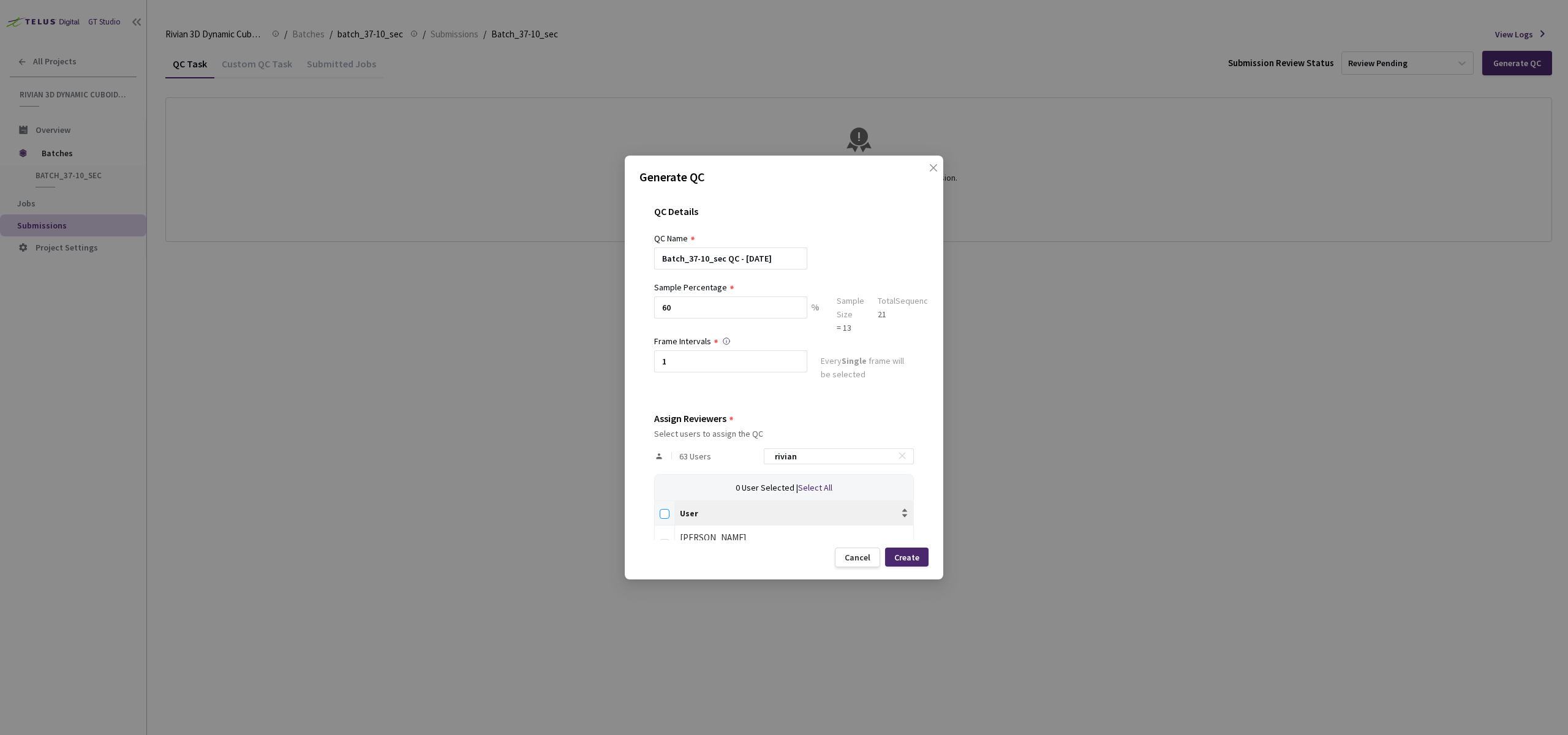
checkbox input "true"
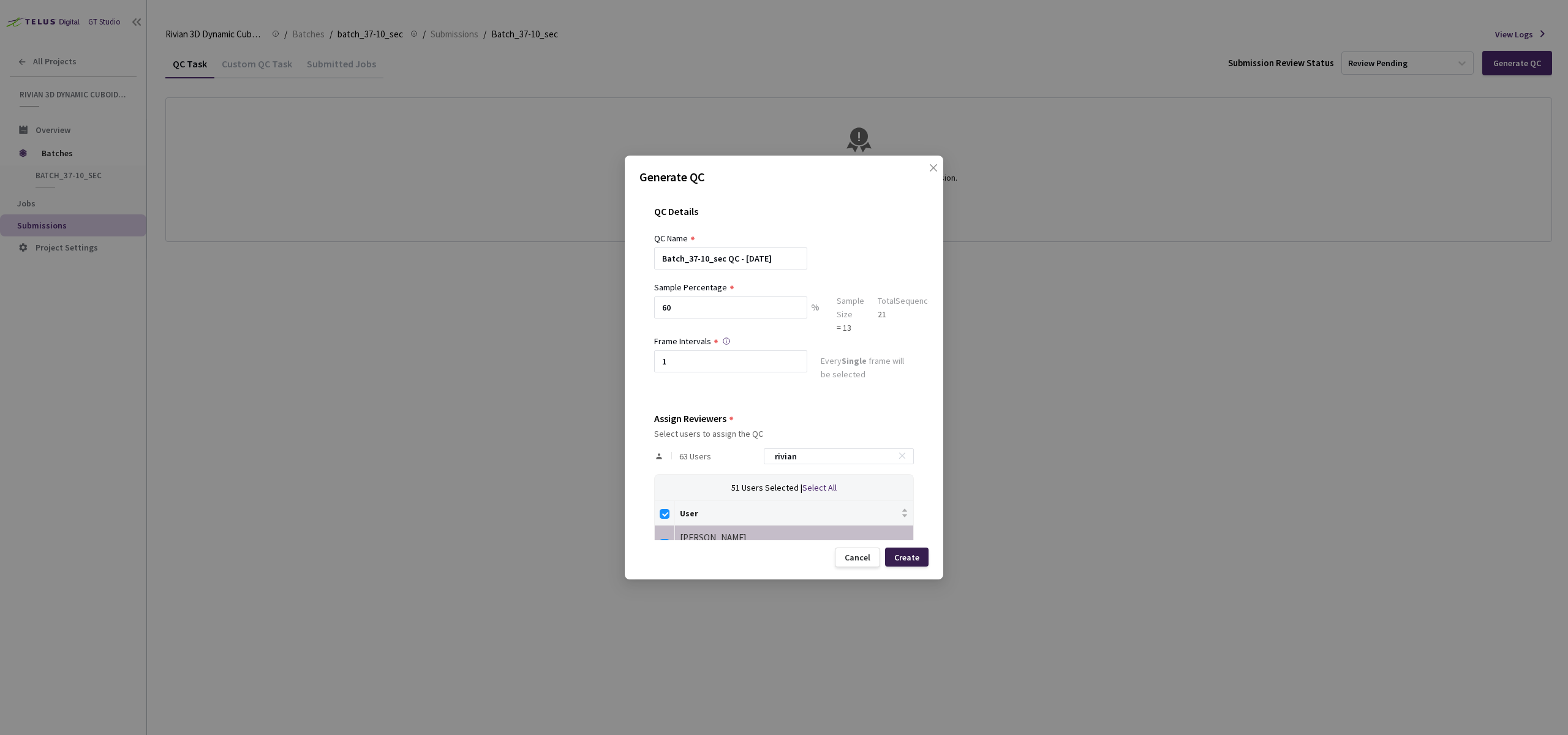
click at [907, 561] on div "Create" at bounding box center [907, 557] width 25 height 10
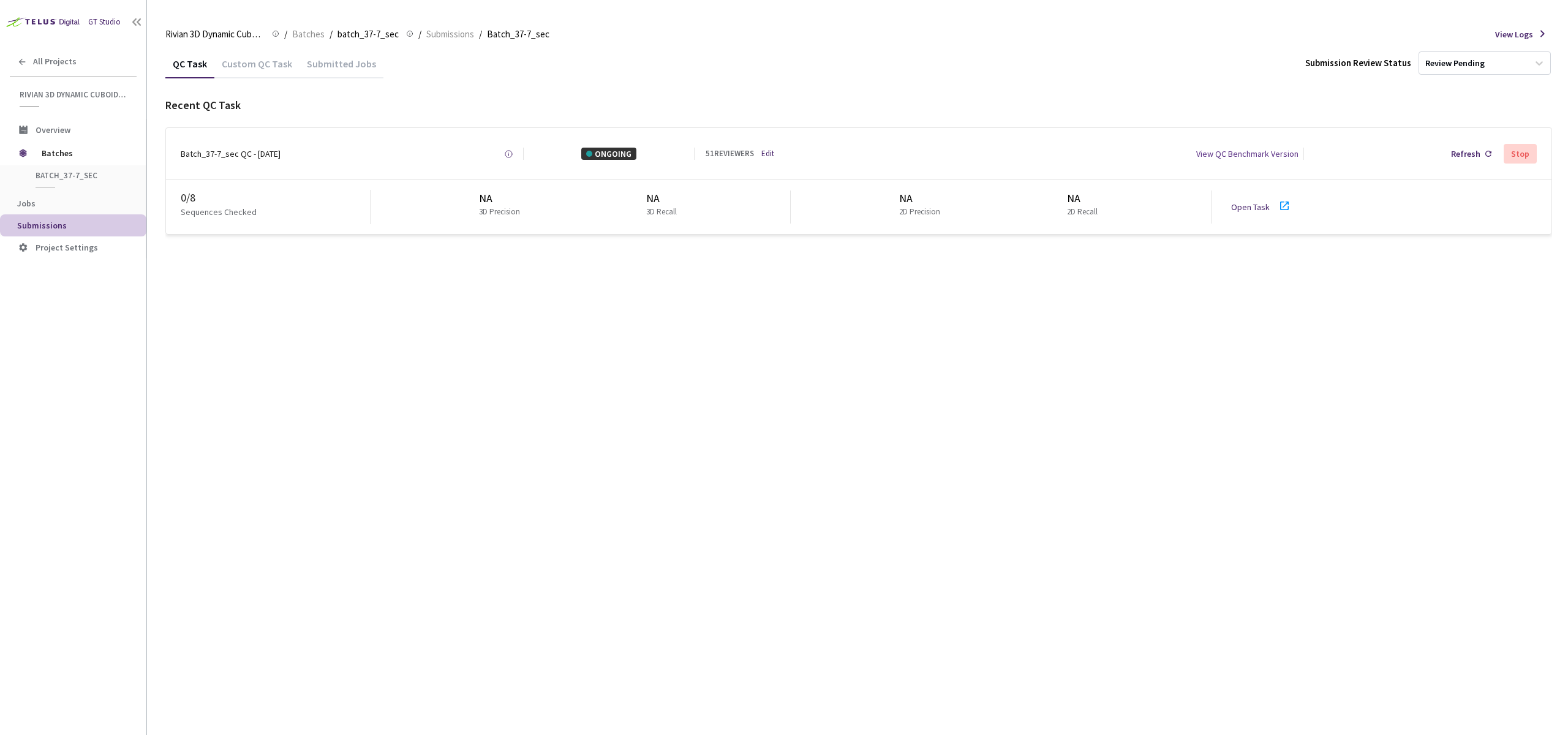
click at [1246, 205] on link "Open Task" at bounding box center [1250, 207] width 39 height 11
click at [1244, 205] on link "Open Task" at bounding box center [1250, 207] width 39 height 11
click at [968, 451] on div "QC Task Custom QC Task Submitted Jobs Submission Review Status Review Pending R…" at bounding box center [859, 392] width 1387 height 686
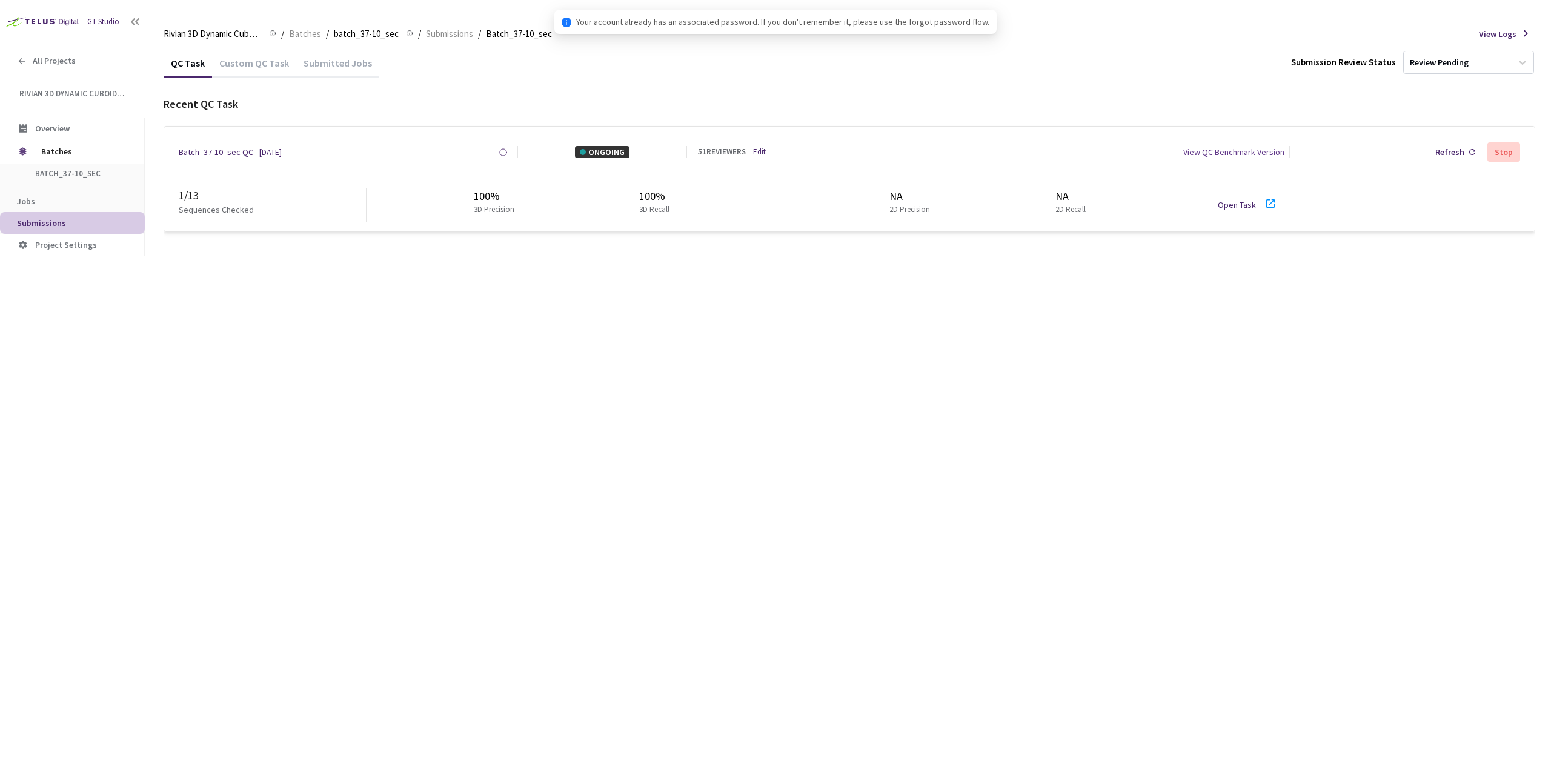
click at [652, 349] on div "QC Task Custom QC Task Submitted Jobs Submission Review Status Review Pending R…" at bounding box center [849, 416] width 1372 height 735
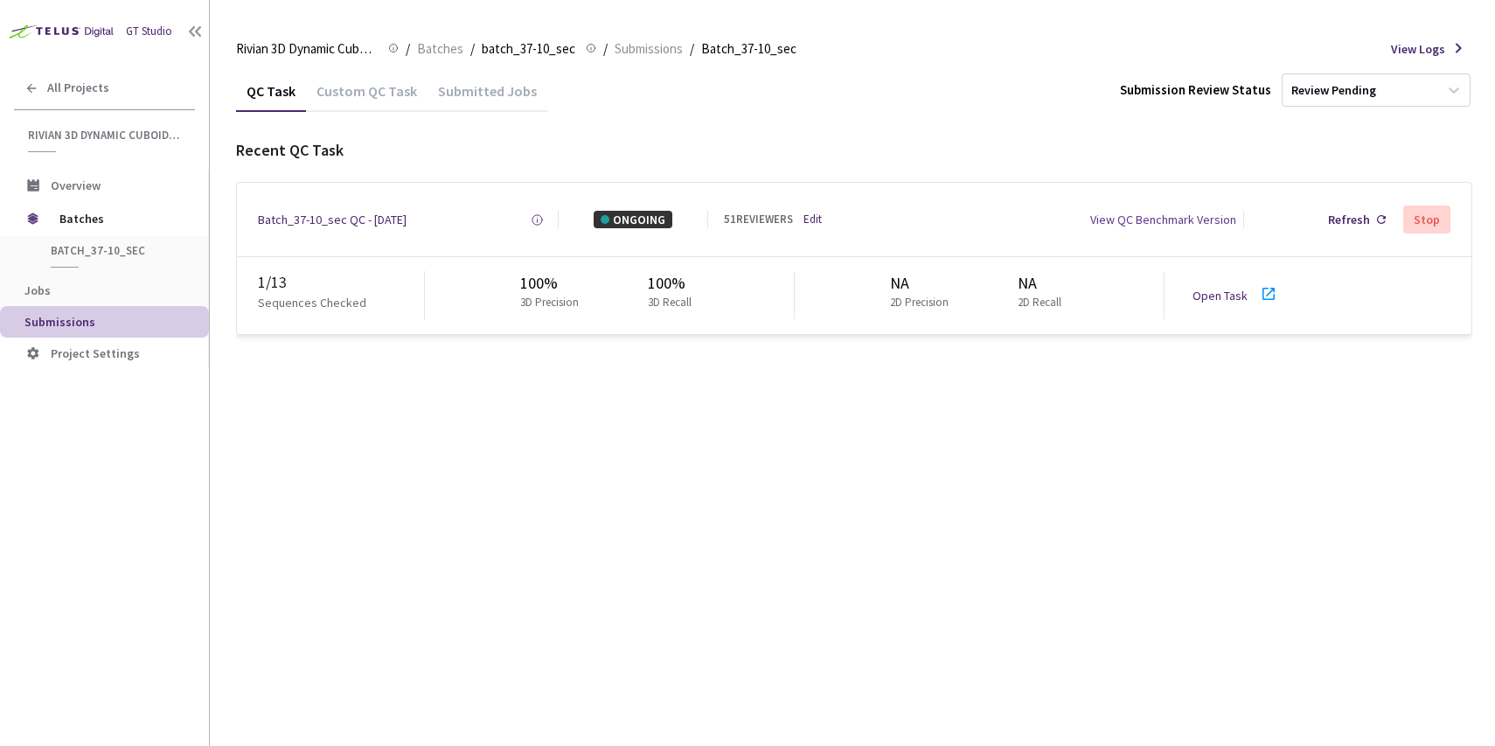
click at [1220, 288] on link "Open Task" at bounding box center [1219, 296] width 55 height 16
click at [675, 472] on div "QC Task Custom QC Task Submitted Jobs Submission Review Status Review Pending R…" at bounding box center [854, 408] width 1236 height 676
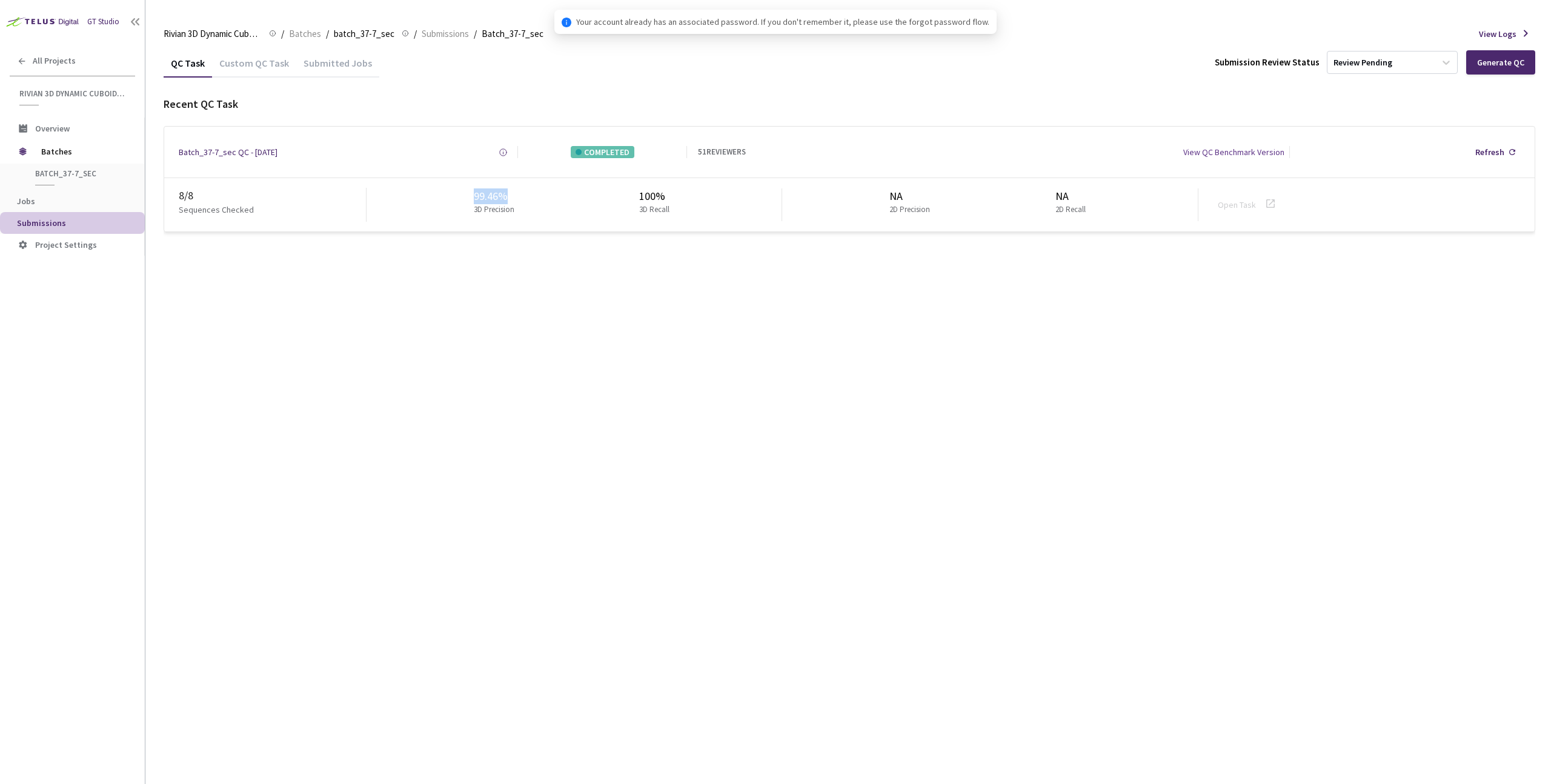
drag, startPoint x: 467, startPoint y: 197, endPoint x: 541, endPoint y: 195, distance: 74.0
click at [541, 195] on div "99.46% 3D Precision 100% 3D Recall" at bounding box center [575, 204] width 416 height 33
copy div "99.46%"
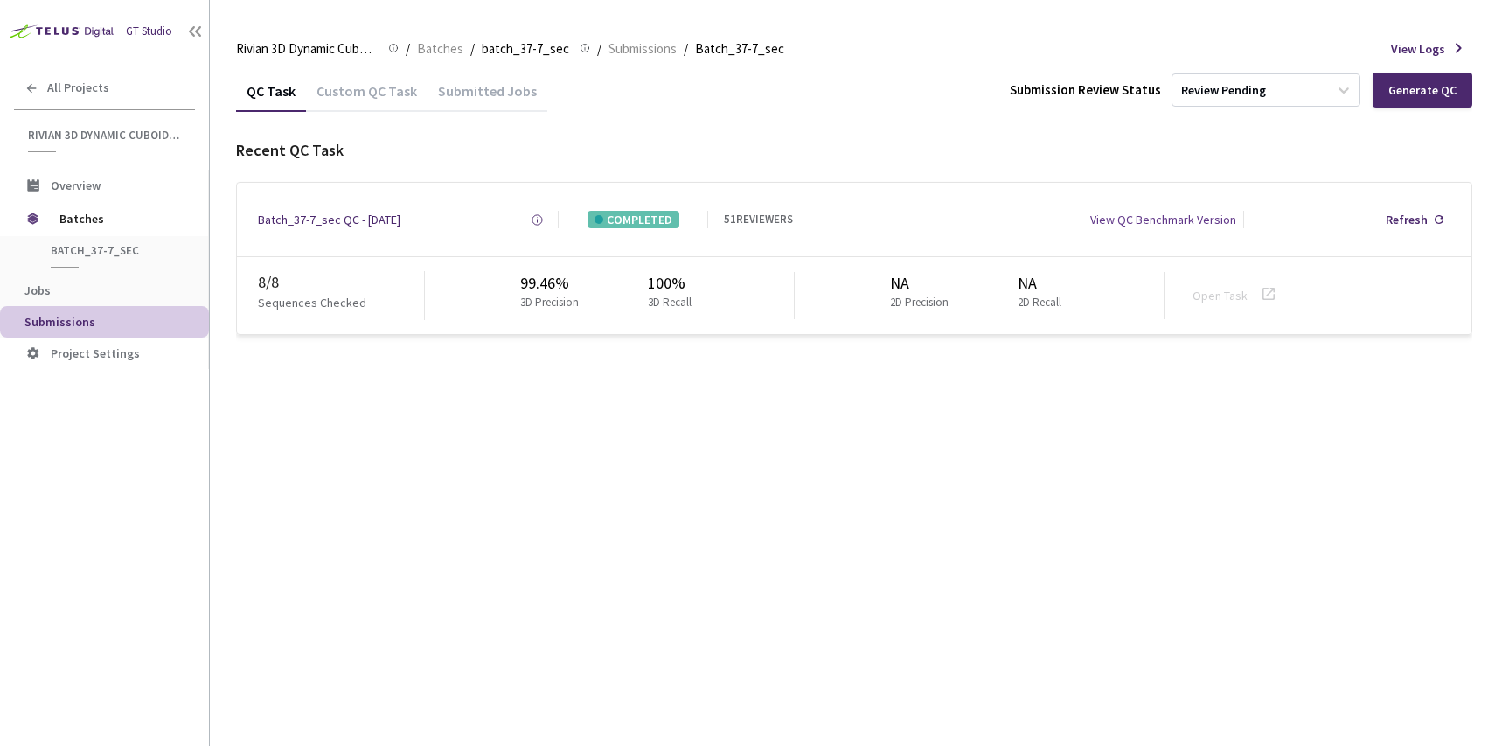
click at [474, 478] on div "QC Task Custom QC Task Submitted Jobs Submission Review Status Review Pending G…" at bounding box center [854, 408] width 1236 height 676
click at [643, 433] on div "QC Task Custom QC Task Submitted Jobs Submission Review Status Review Pending G…" at bounding box center [854, 408] width 1236 height 676
click at [509, 284] on div "99.46% 3D Precision 100% 3D Recall" at bounding box center [610, 295] width 370 height 47
drag, startPoint x: 519, startPoint y: 278, endPoint x: 638, endPoint y: 279, distance: 118.9
click at [638, 279] on div "99.46% 3D Precision 100% 3D Recall" at bounding box center [610, 295] width 370 height 47
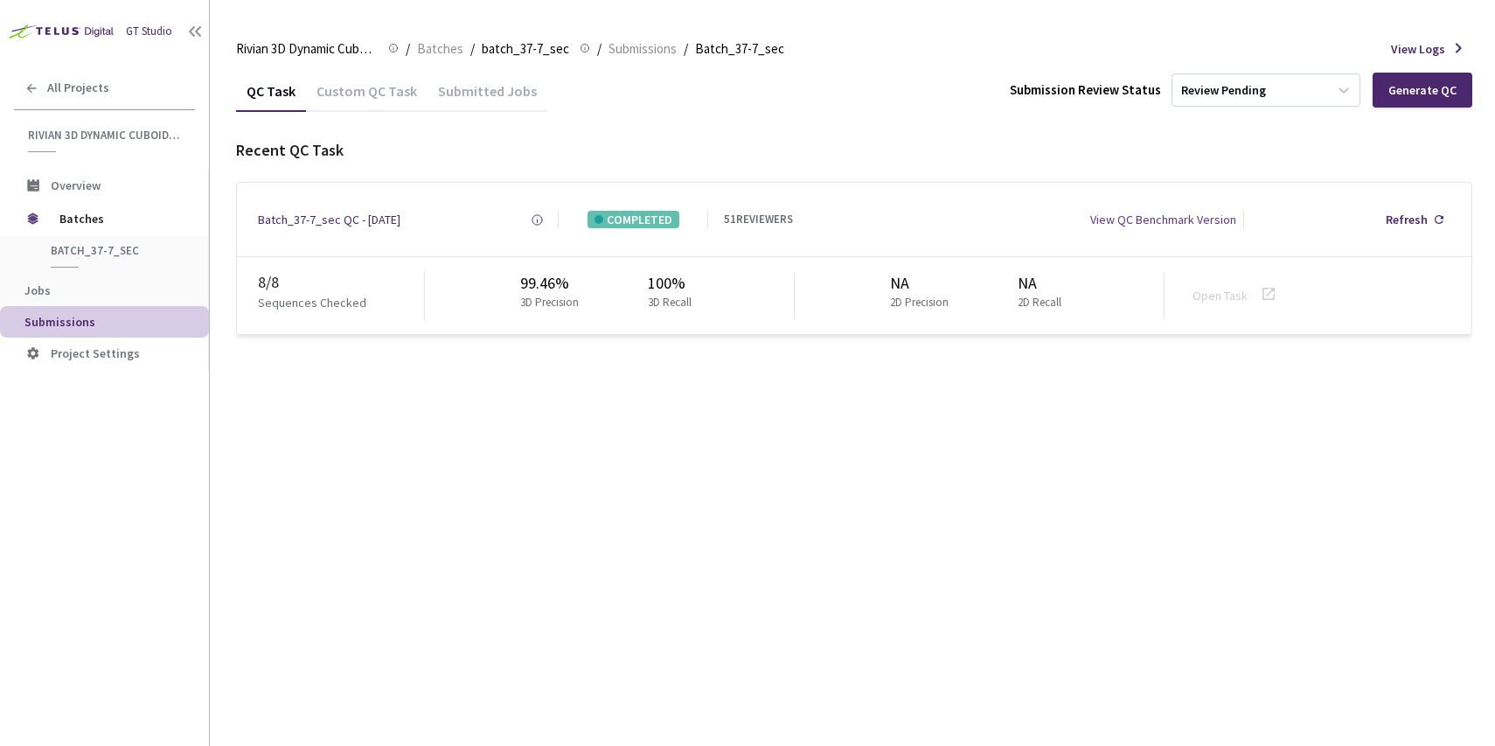
click at [537, 280] on div "99.46%" at bounding box center [553, 283] width 66 height 23
drag, startPoint x: 521, startPoint y: 283, endPoint x: 597, endPoint y: 283, distance: 76.0
click at [597, 283] on div "99.46% 3D Precision 100% 3D Recall" at bounding box center [610, 295] width 370 height 47
copy div "99.46%"
click at [449, 45] on span "Batches" at bounding box center [440, 48] width 46 height 21
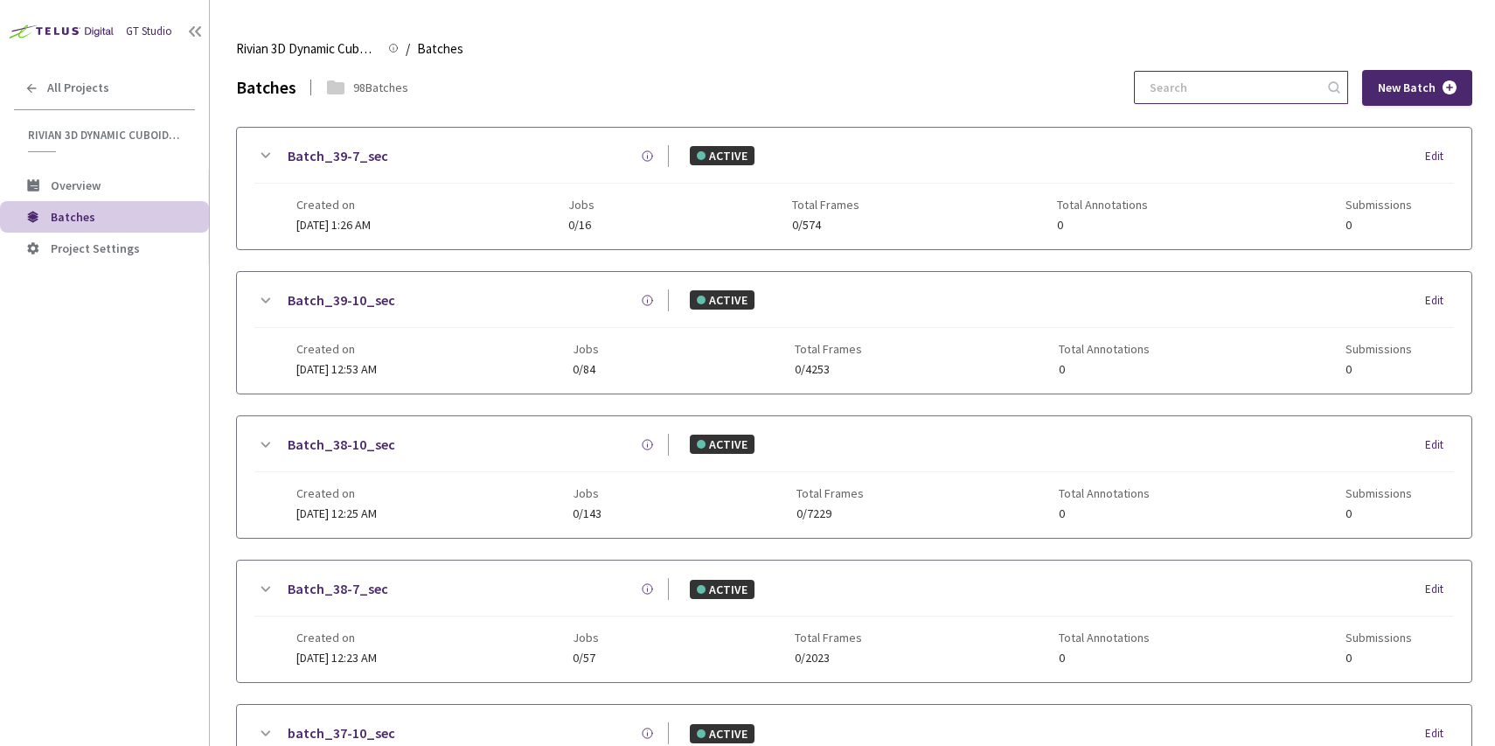
click at [1230, 87] on input at bounding box center [1232, 87] width 186 height 31
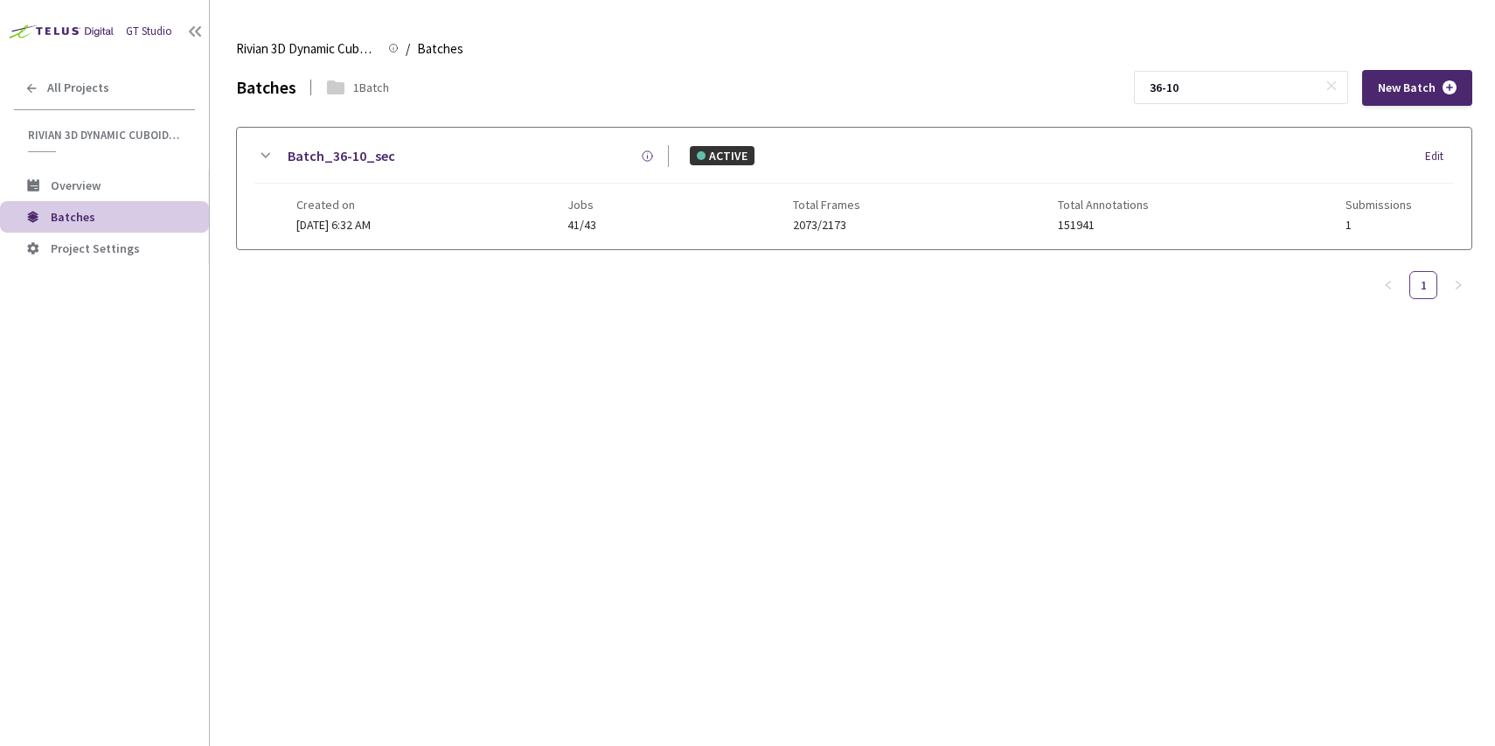
type input "36-10"
click at [336, 172] on div "Batch_36-10_sec ACTIVE Edit" at bounding box center [853, 164] width 1199 height 38
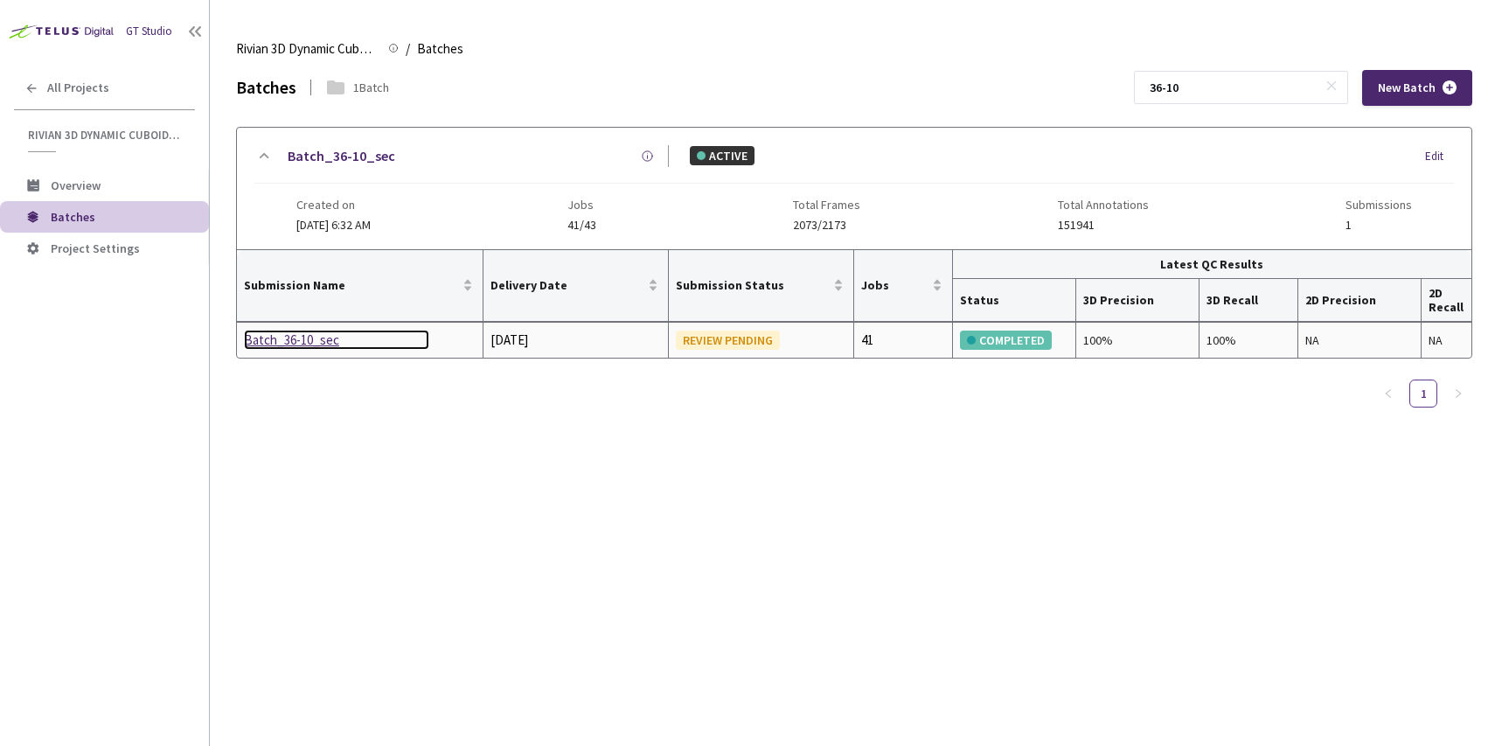
click at [298, 345] on div "Batch_36-10_sec" at bounding box center [336, 339] width 185 height 21
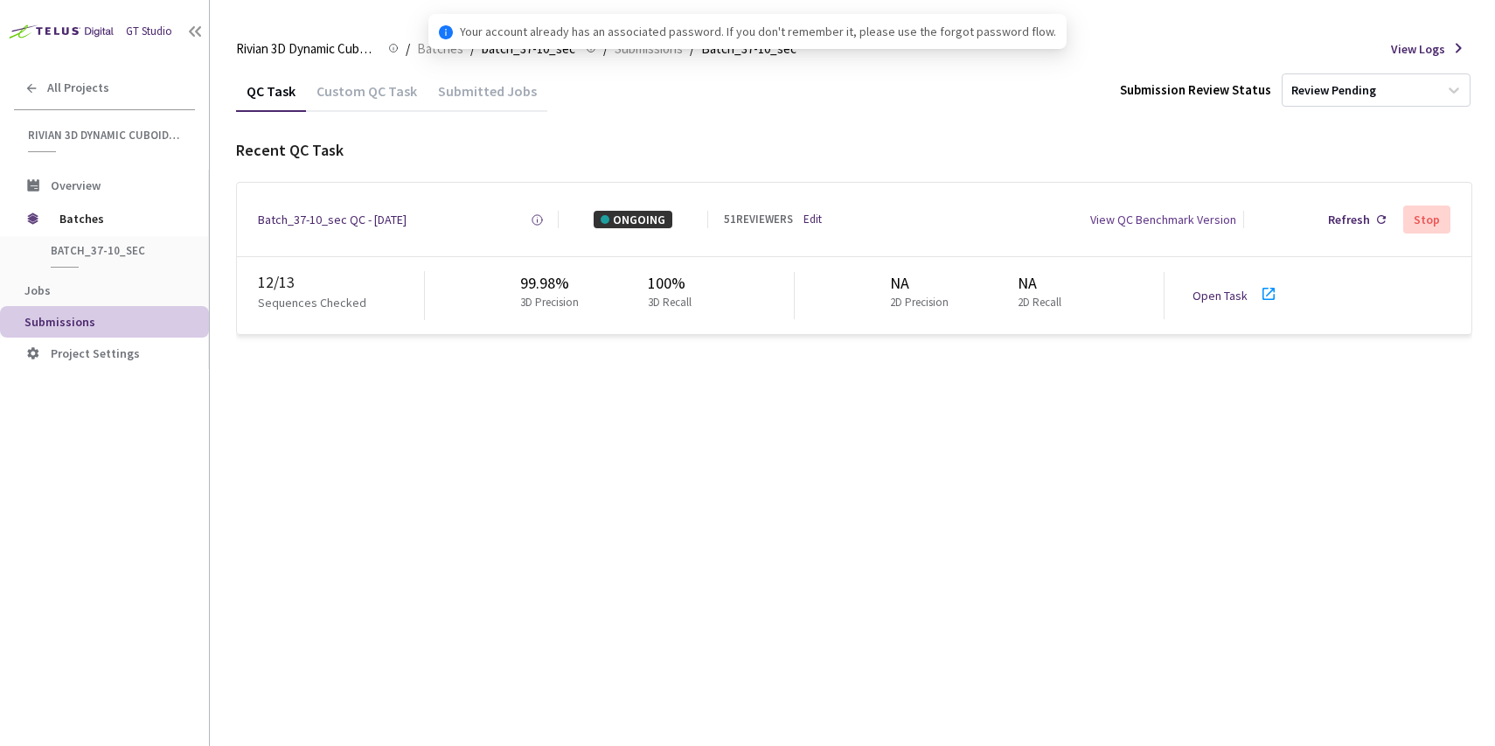
click at [406, 376] on div "QC Task Custom QC Task Submitted Jobs Submission Review Status Review Pending R…" at bounding box center [854, 408] width 1236 height 676
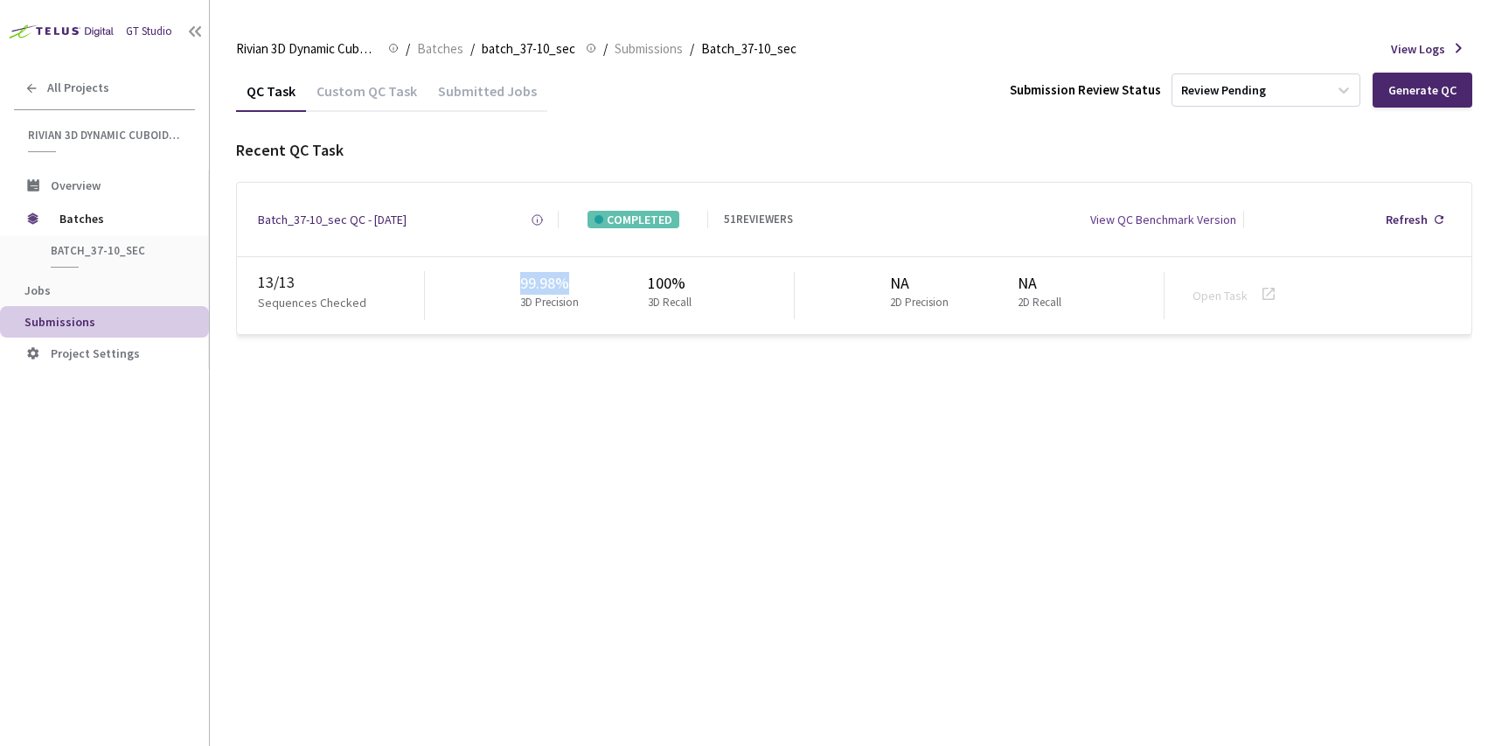
drag, startPoint x: 510, startPoint y: 280, endPoint x: 574, endPoint y: 281, distance: 63.8
click at [577, 281] on div "99.98% 3D Precision 100% 3D Recall" at bounding box center [610, 295] width 370 height 47
copy div "99.98%"
